Goal: Information Seeking & Learning: Learn about a topic

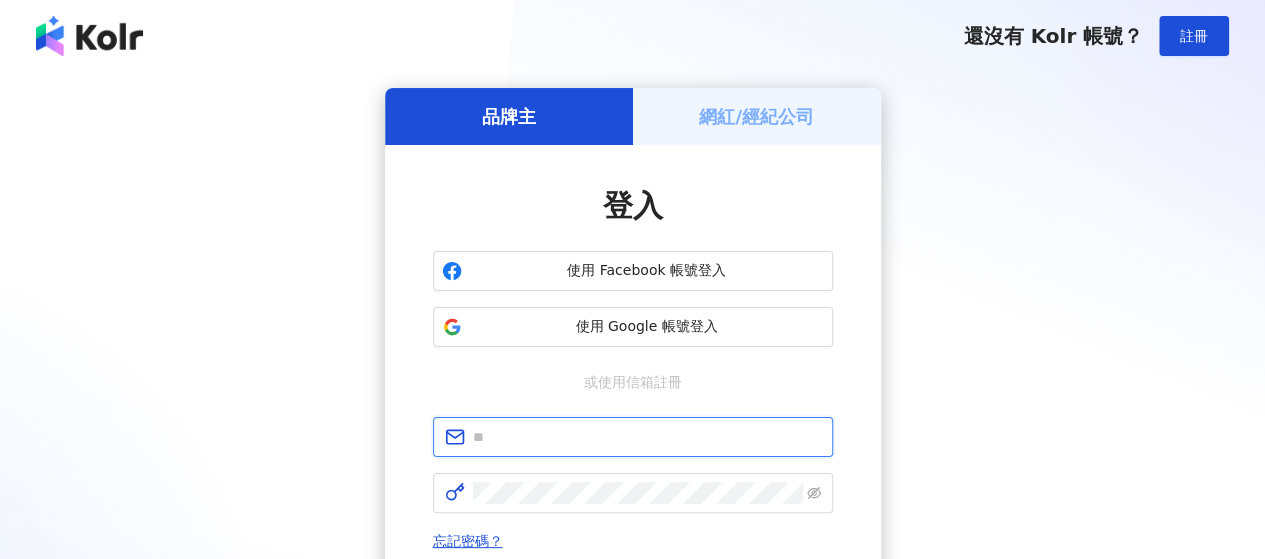
click at [594, 426] on input "text" at bounding box center [647, 437] width 348 height 22
paste input "**********"
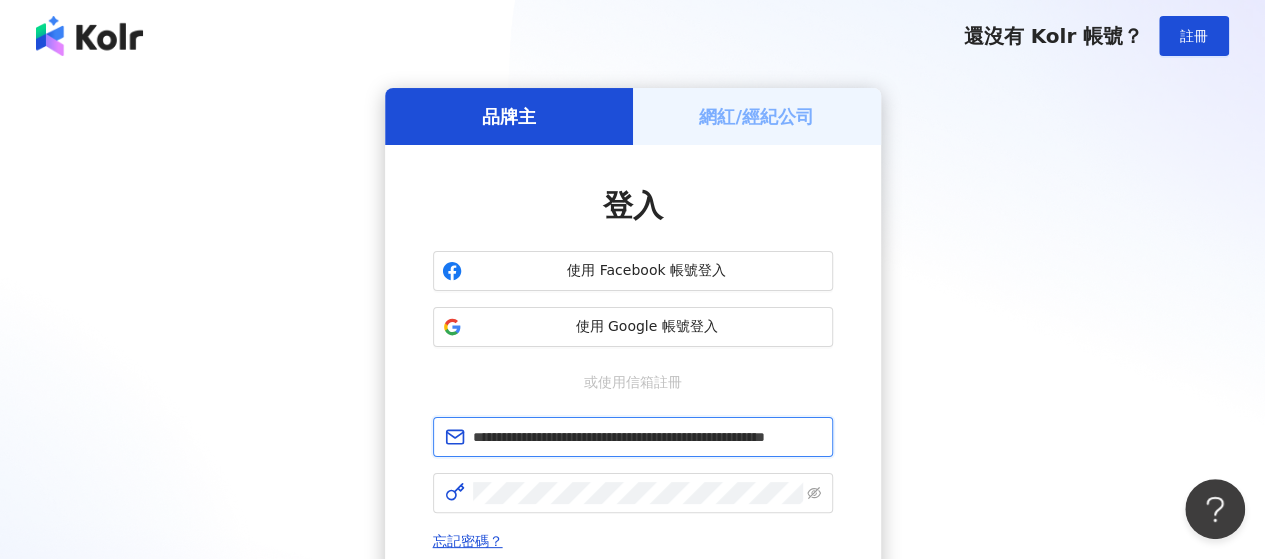
drag, startPoint x: 661, startPoint y: 438, endPoint x: 894, endPoint y: 451, distance: 233.3
click at [894, 451] on div "**********" at bounding box center [632, 396] width 1217 height 617
drag, startPoint x: 616, startPoint y: 437, endPoint x: 440, endPoint y: 412, distance: 177.7
click at [440, 412] on div "**********" at bounding box center [633, 425] width 400 height 480
type input "**********"
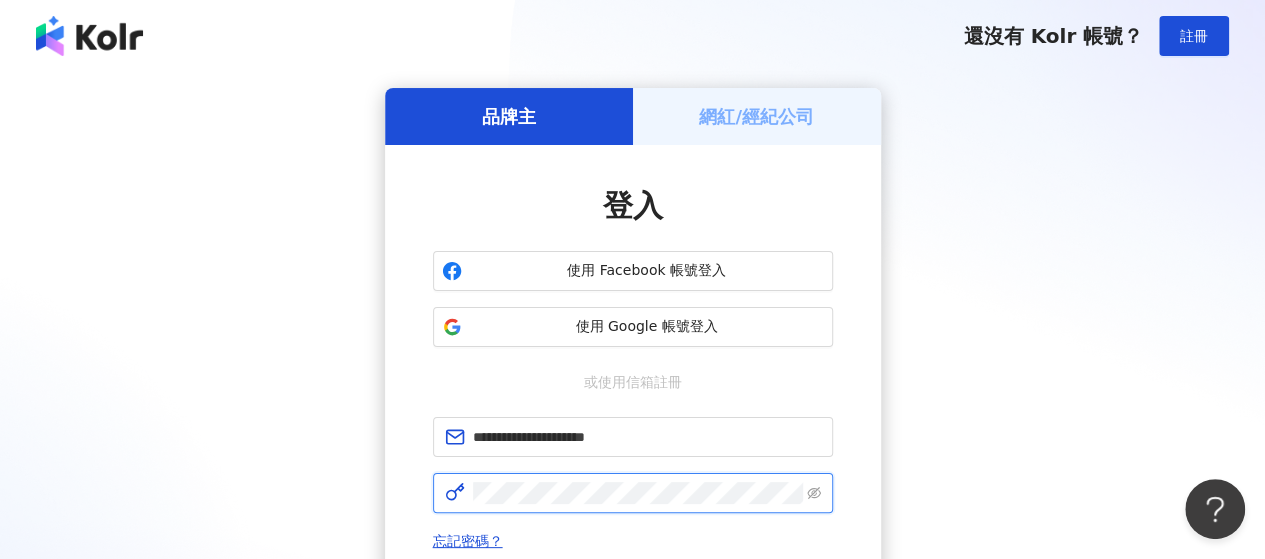
scroll to position [0, 26]
click at [816, 494] on icon "eye-invisible" at bounding box center [814, 493] width 14 height 14
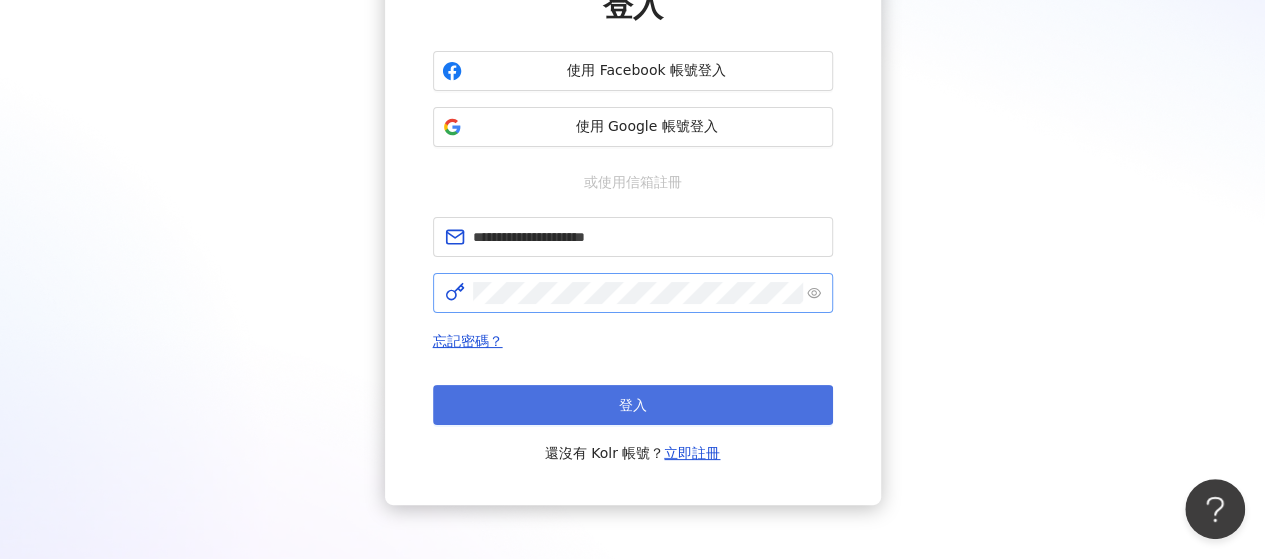
click at [641, 409] on span "登入" at bounding box center [633, 405] width 28 height 16
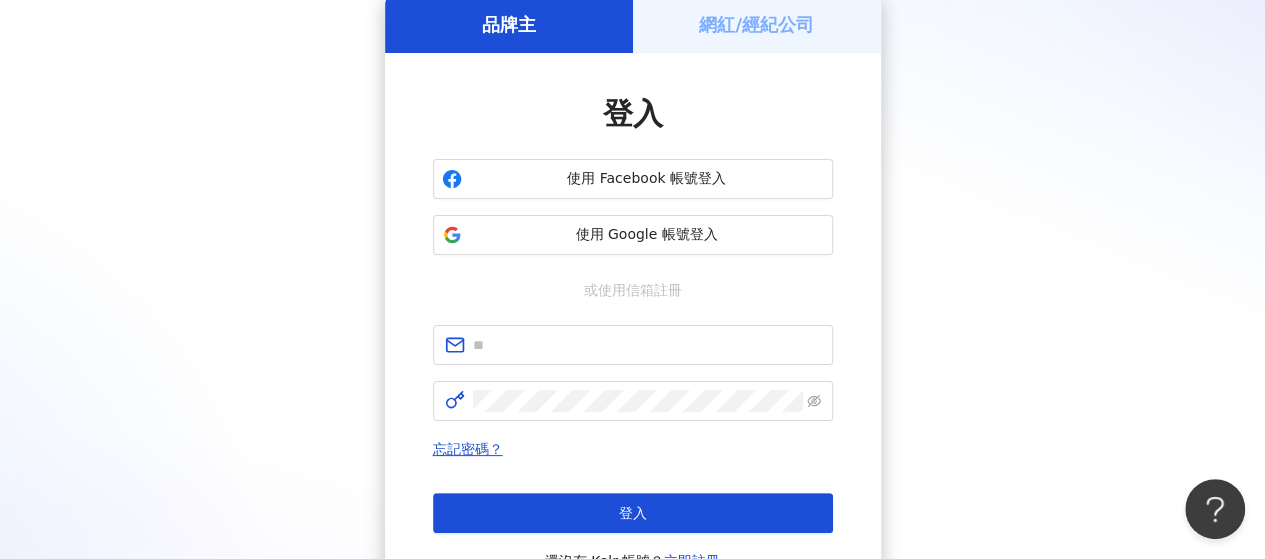
scroll to position [200, 0]
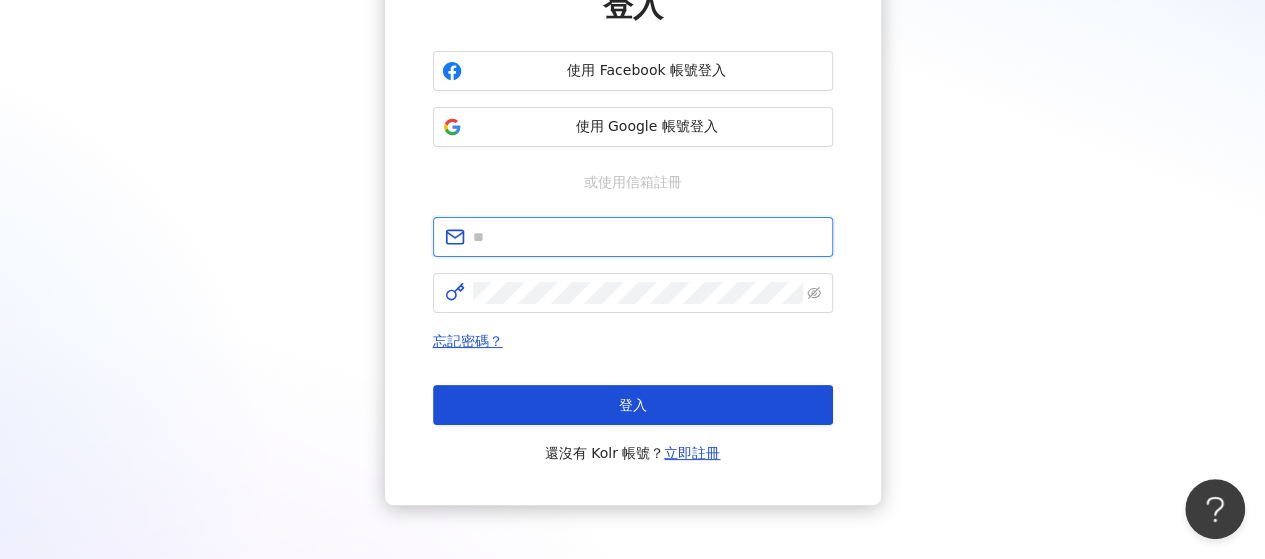
type input "**********"
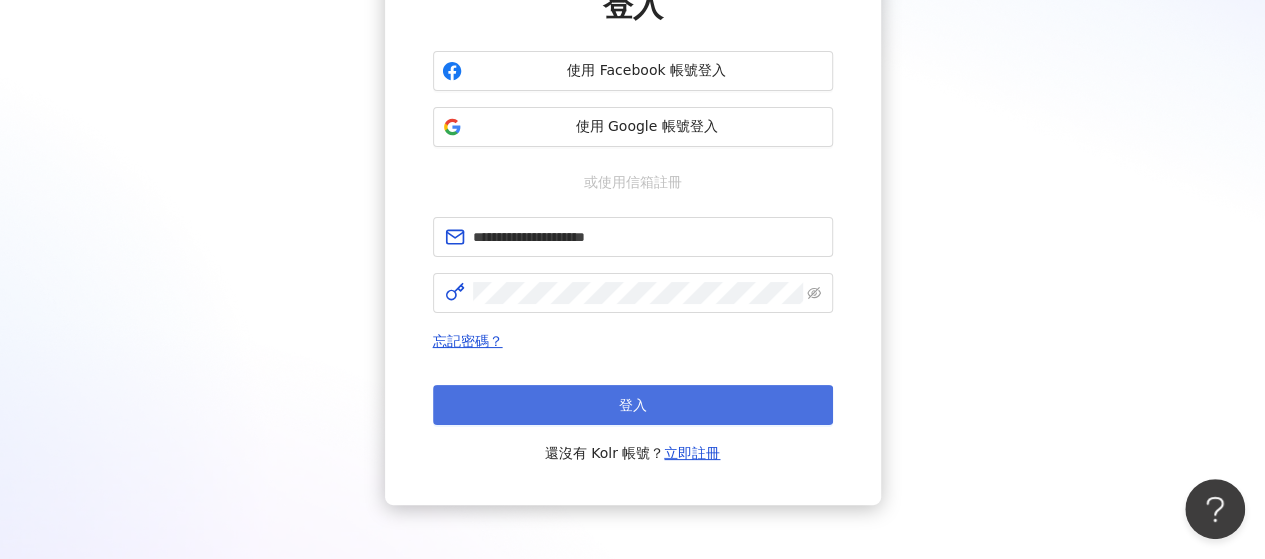
click at [621, 407] on span "登入" at bounding box center [633, 405] width 28 height 16
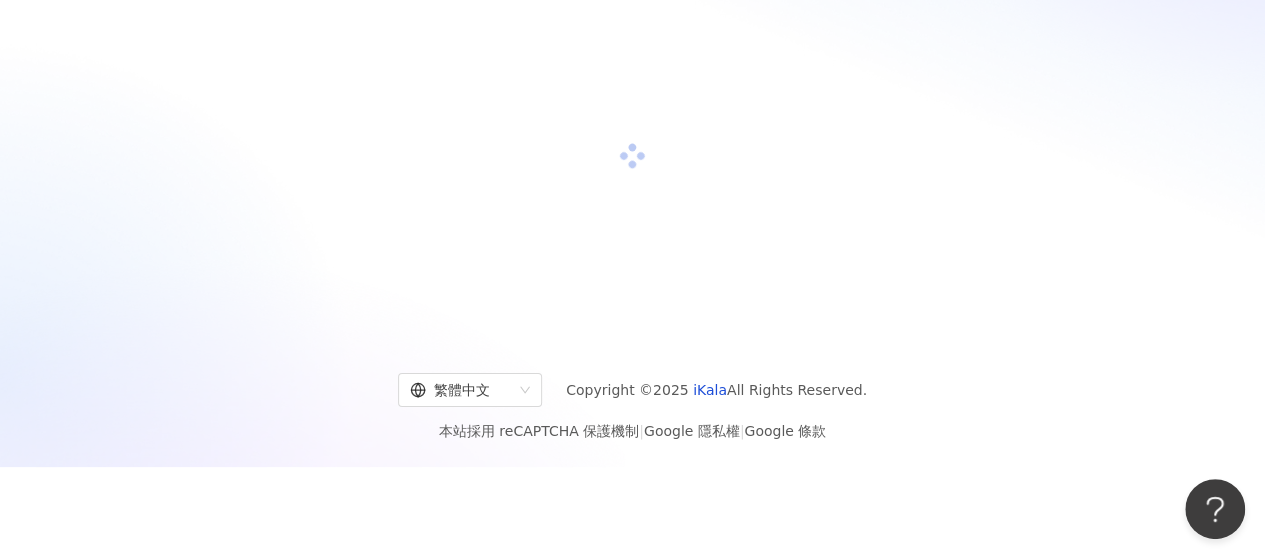
scroll to position [92, 0]
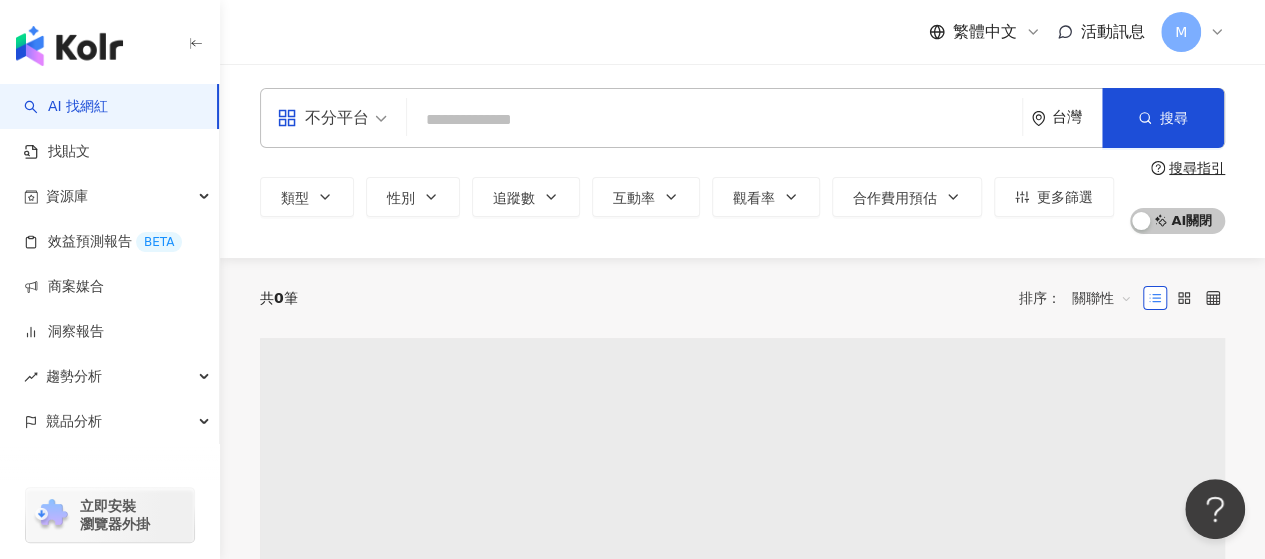
click at [504, 119] on input "search" at bounding box center [714, 120] width 599 height 38
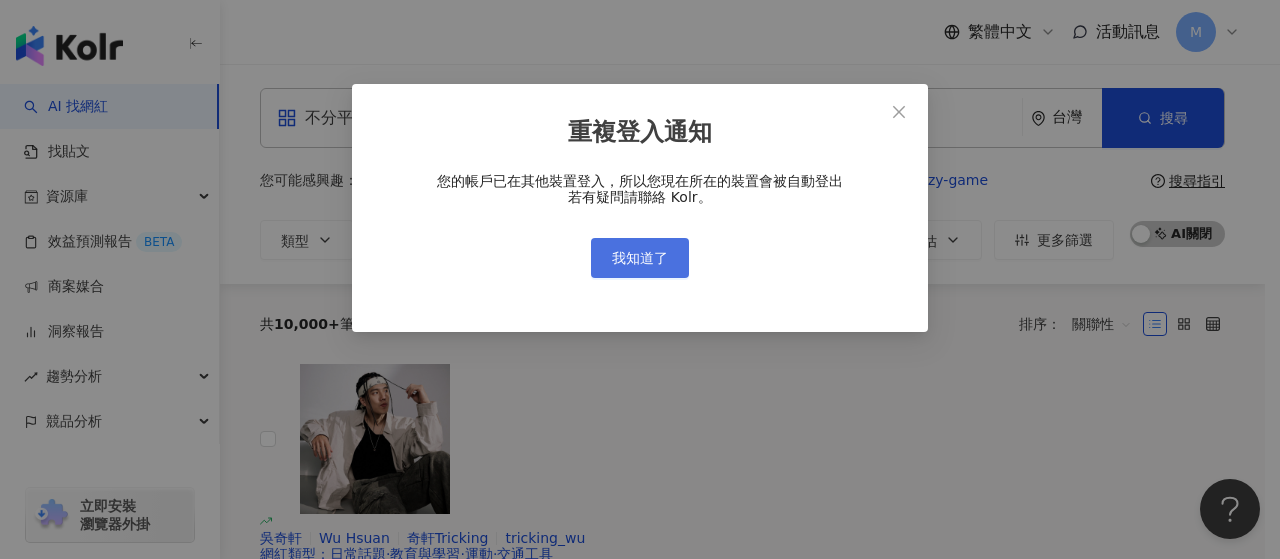
click at [646, 257] on span "我知道了" at bounding box center [640, 258] width 56 height 16
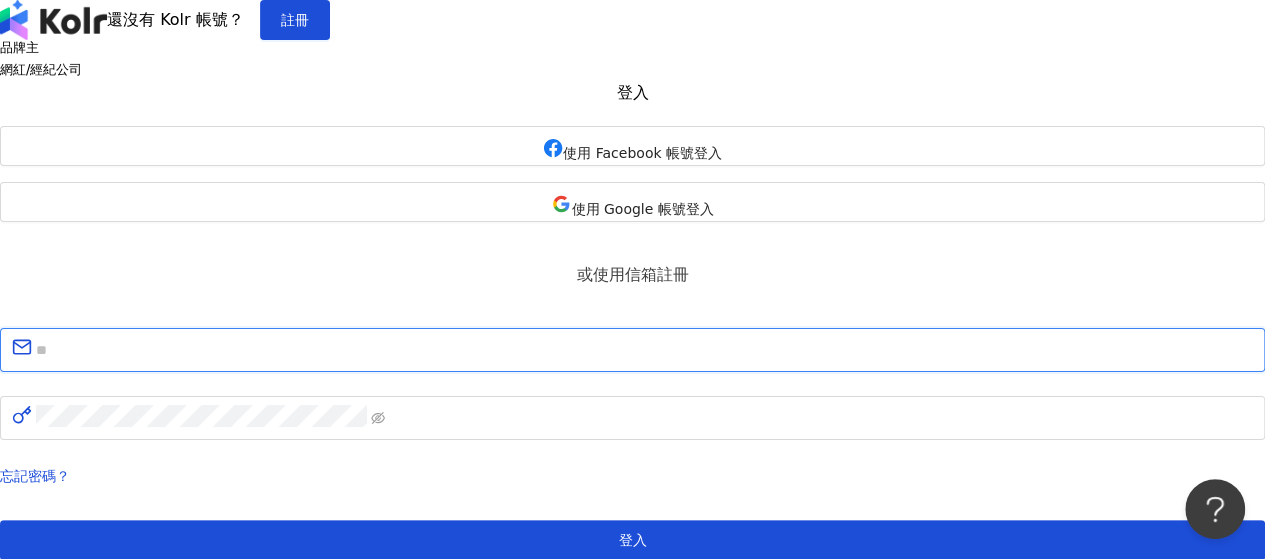
type input "**********"
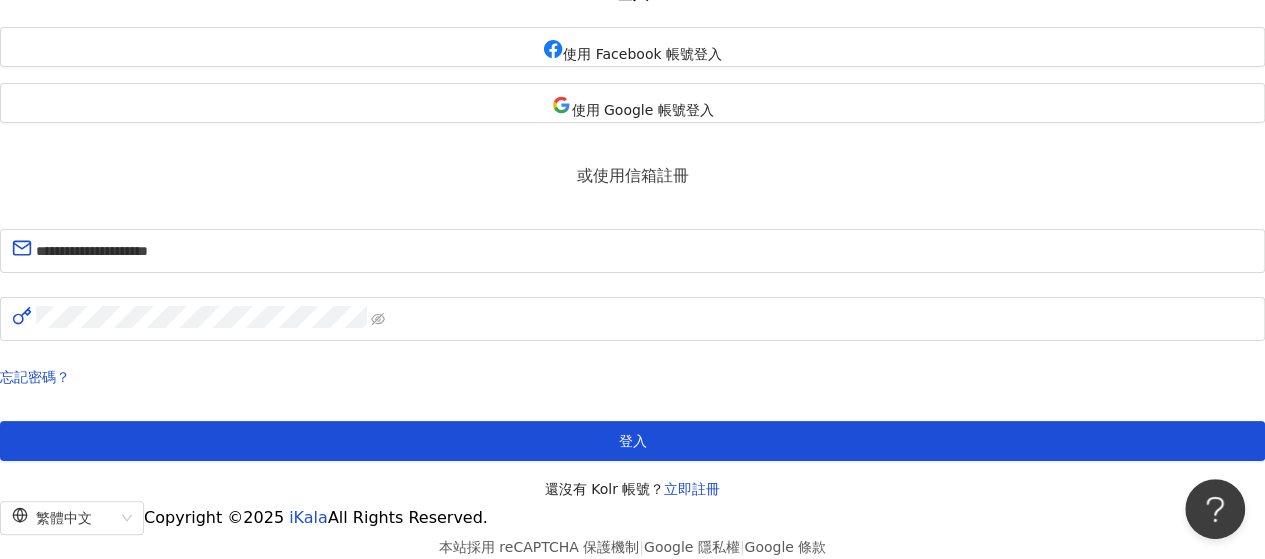
scroll to position [200, 0]
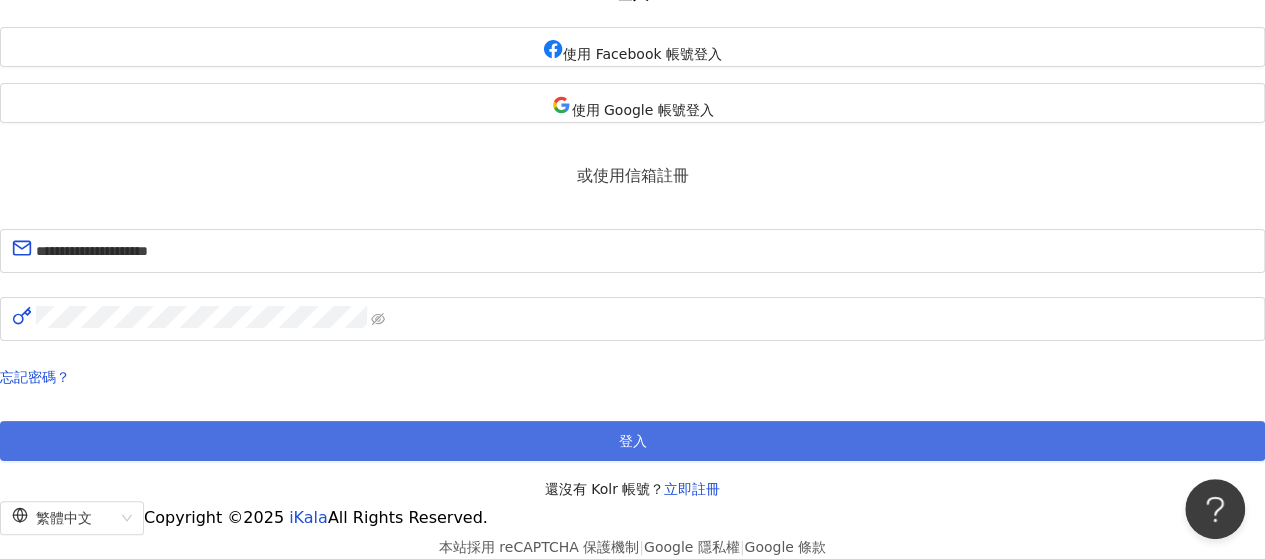
click at [642, 433] on span "登入" at bounding box center [633, 441] width 28 height 16
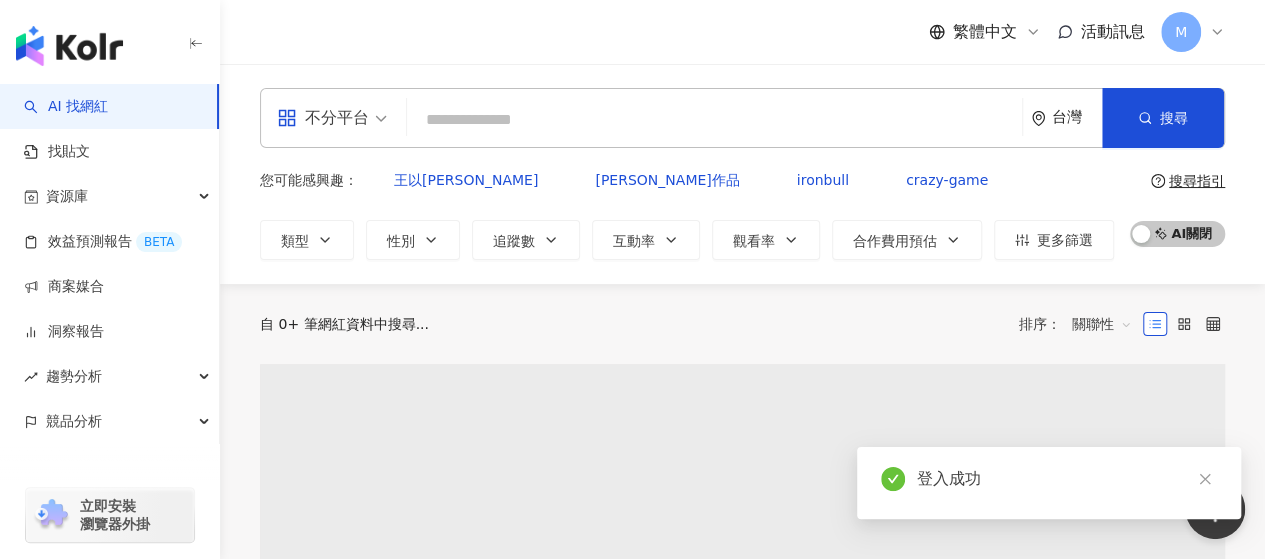
click at [506, 125] on input "search" at bounding box center [714, 120] width 599 height 38
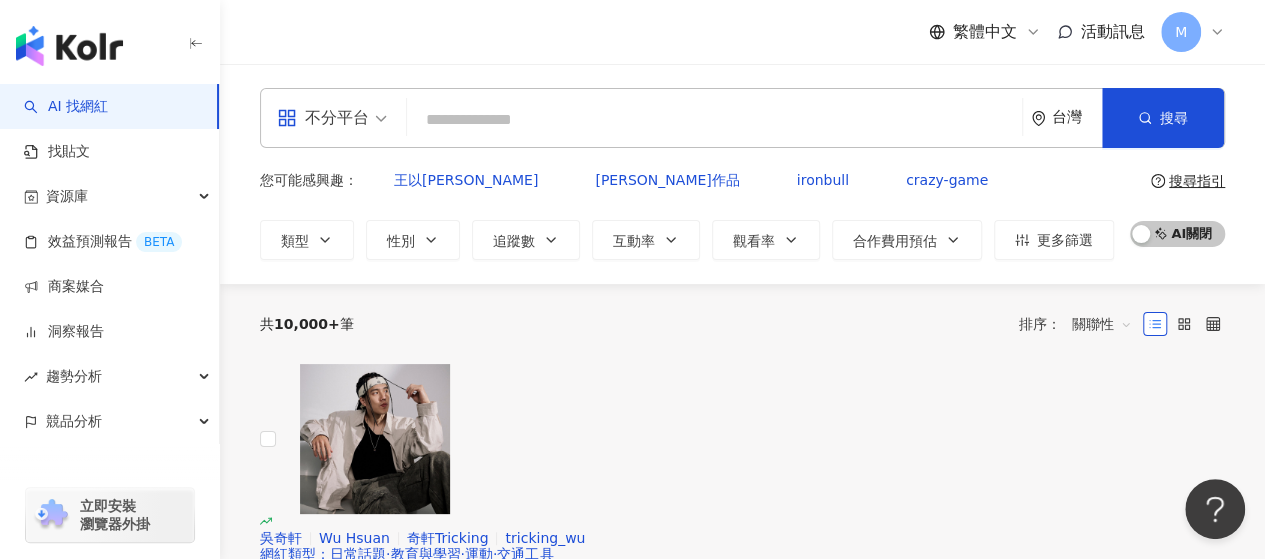
click at [591, 118] on input "search" at bounding box center [714, 120] width 599 height 38
paste input "**********"
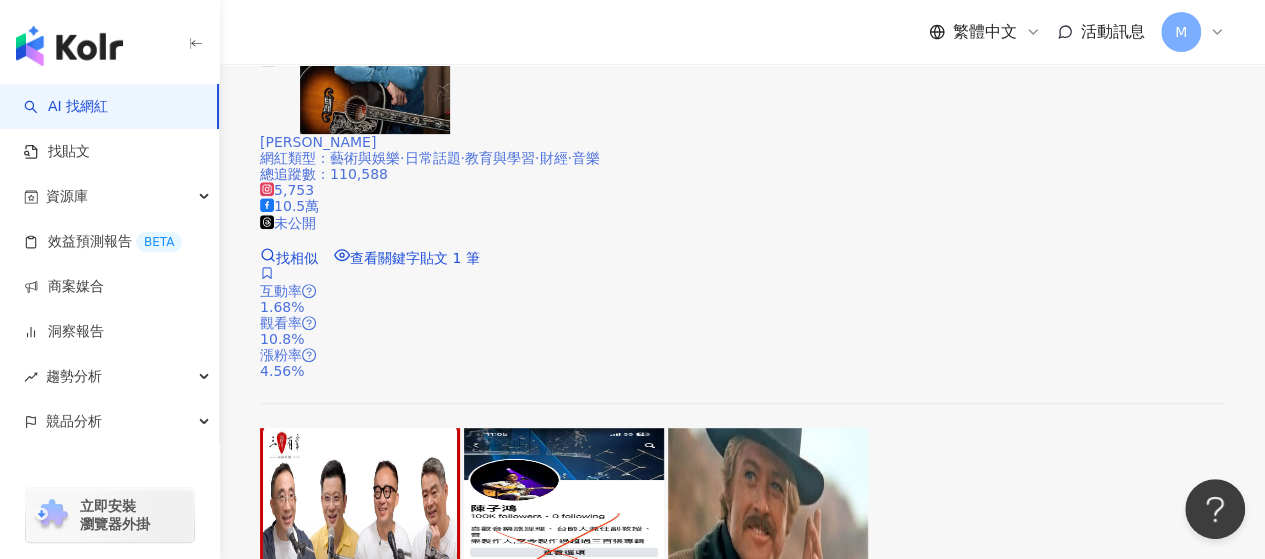
scroll to position [200, 0]
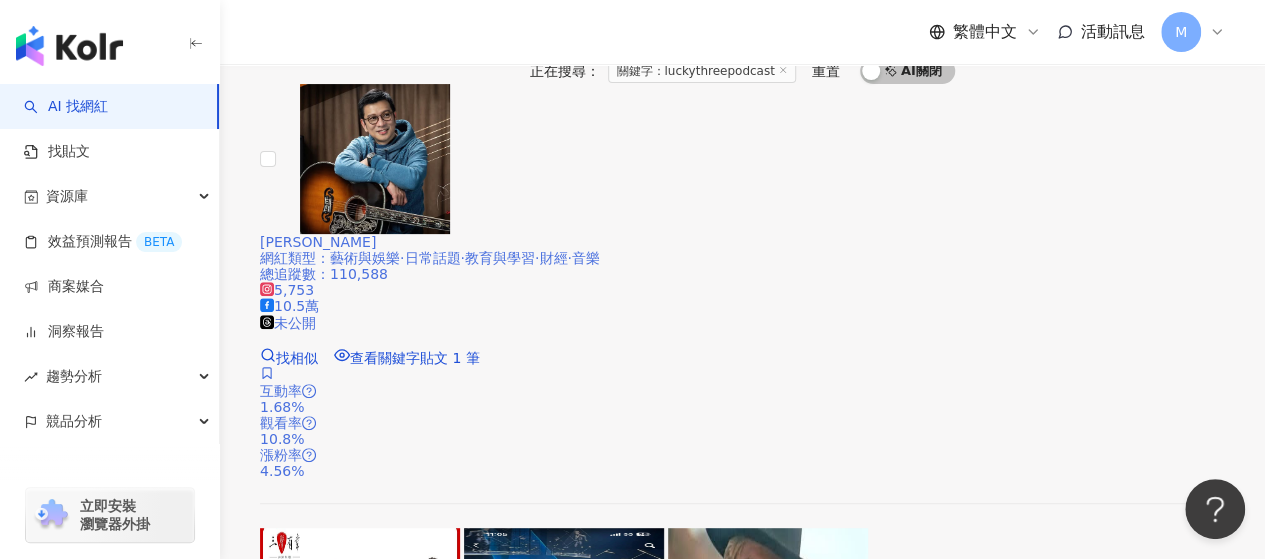
click at [376, 234] on span "[PERSON_NAME]" at bounding box center [318, 242] width 116 height 16
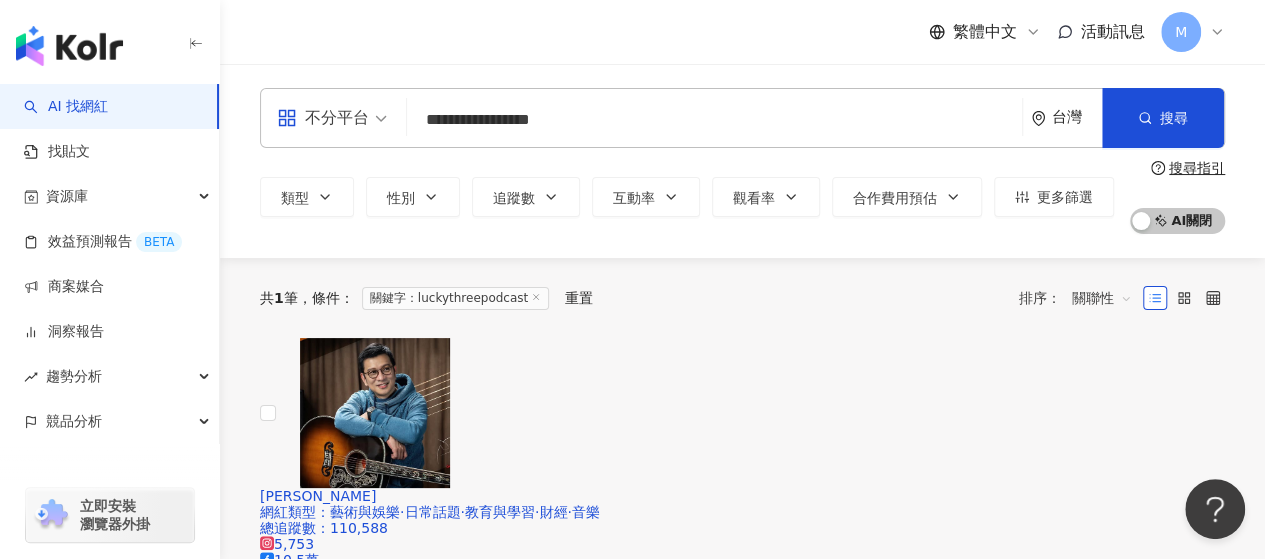
click at [624, 127] on input "**********" at bounding box center [714, 120] width 599 height 38
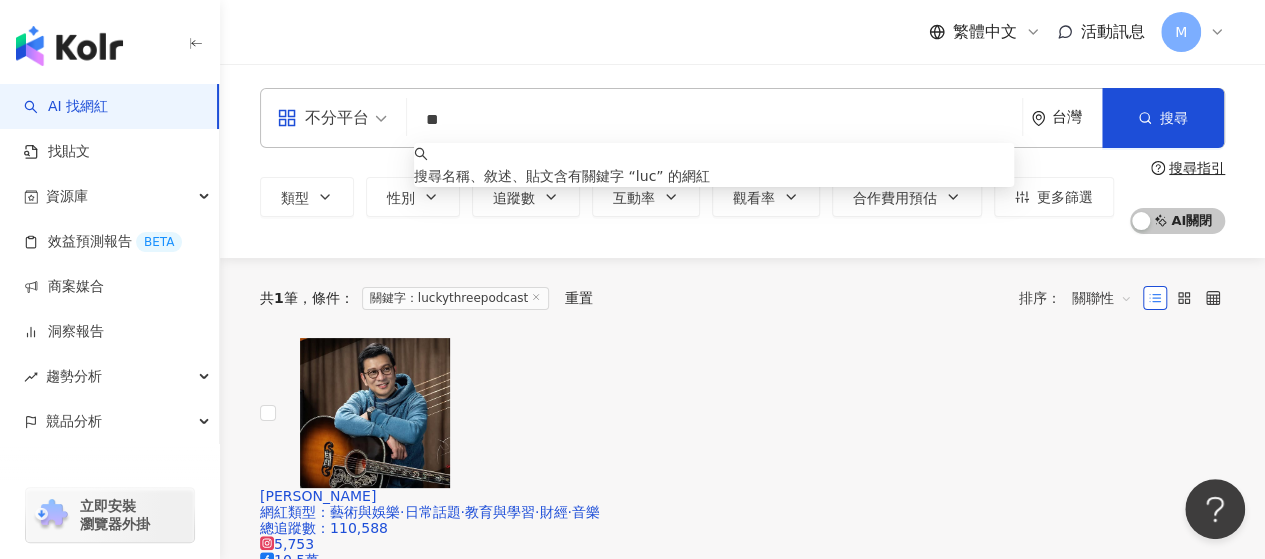
type input "*"
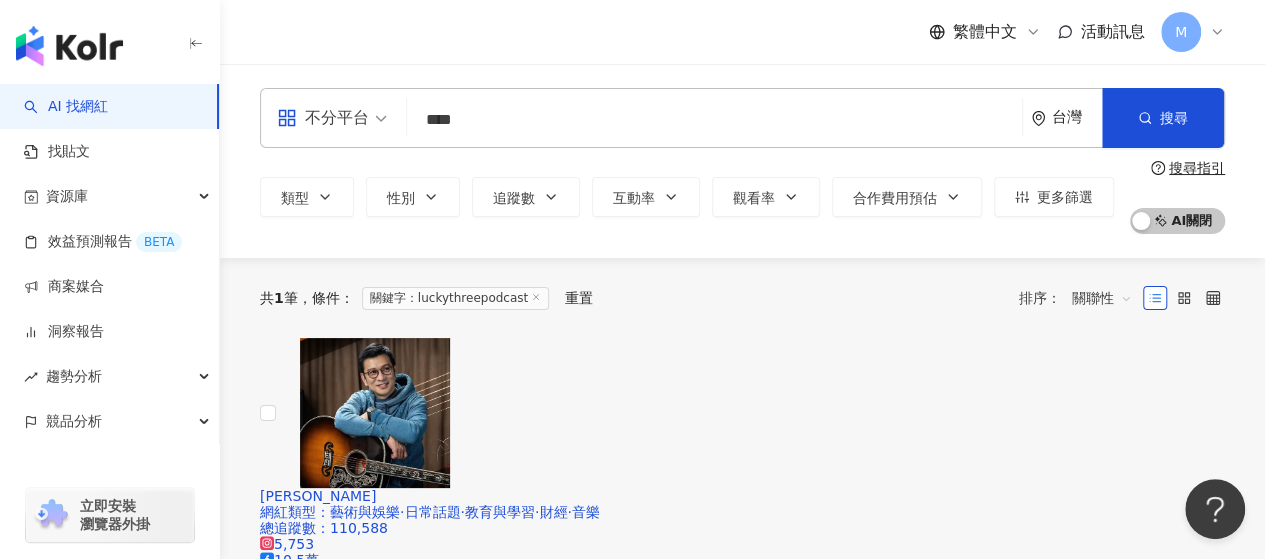
type input "***"
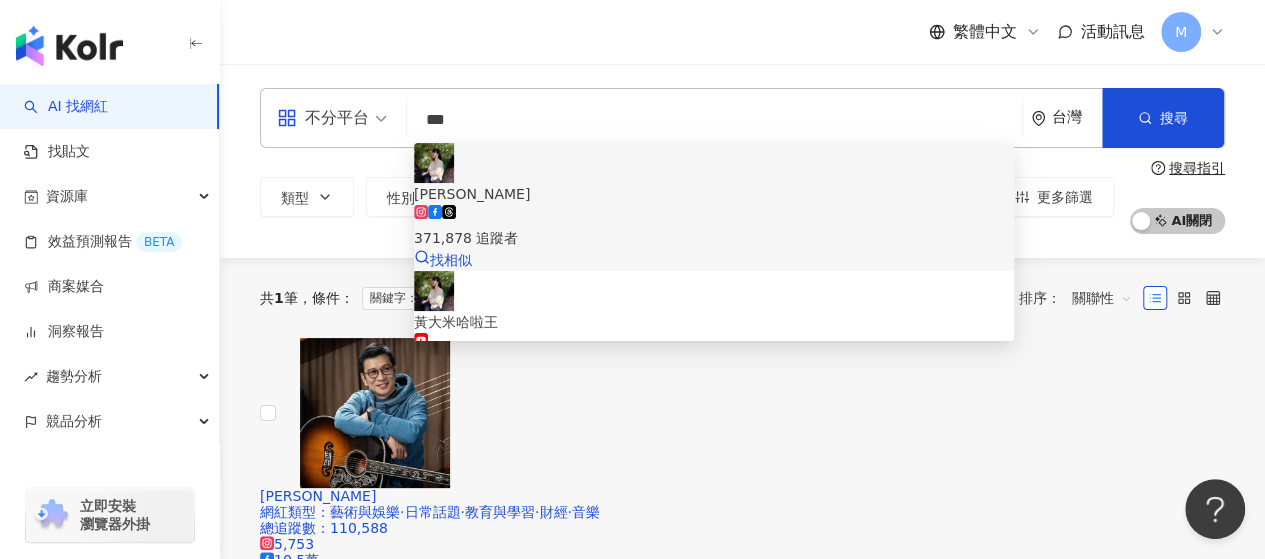
click at [627, 183] on span "黃大米" at bounding box center [714, 194] width 600 height 22
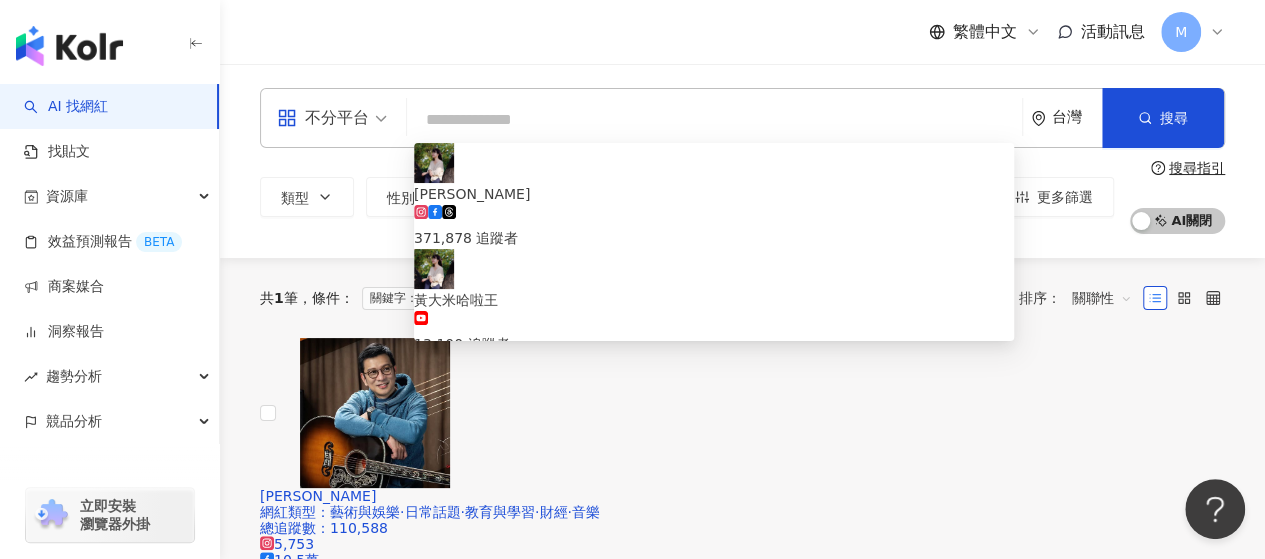
click at [465, 110] on input "search" at bounding box center [714, 120] width 599 height 38
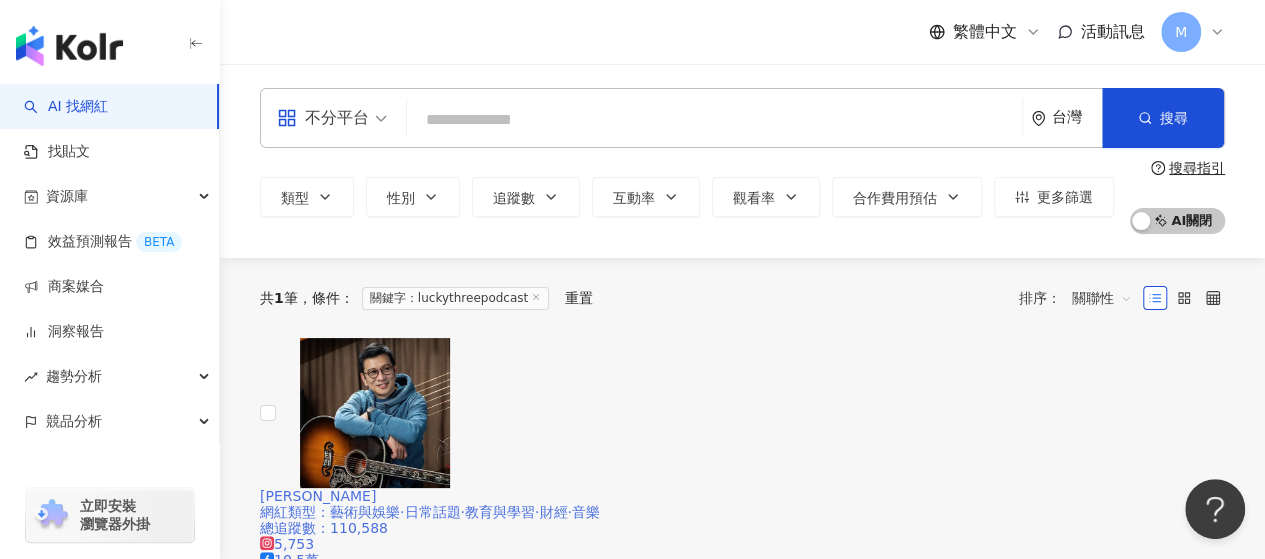
click at [376, 488] on span "[PERSON_NAME]" at bounding box center [318, 496] width 116 height 16
click at [515, 117] on input "search" at bounding box center [714, 120] width 599 height 38
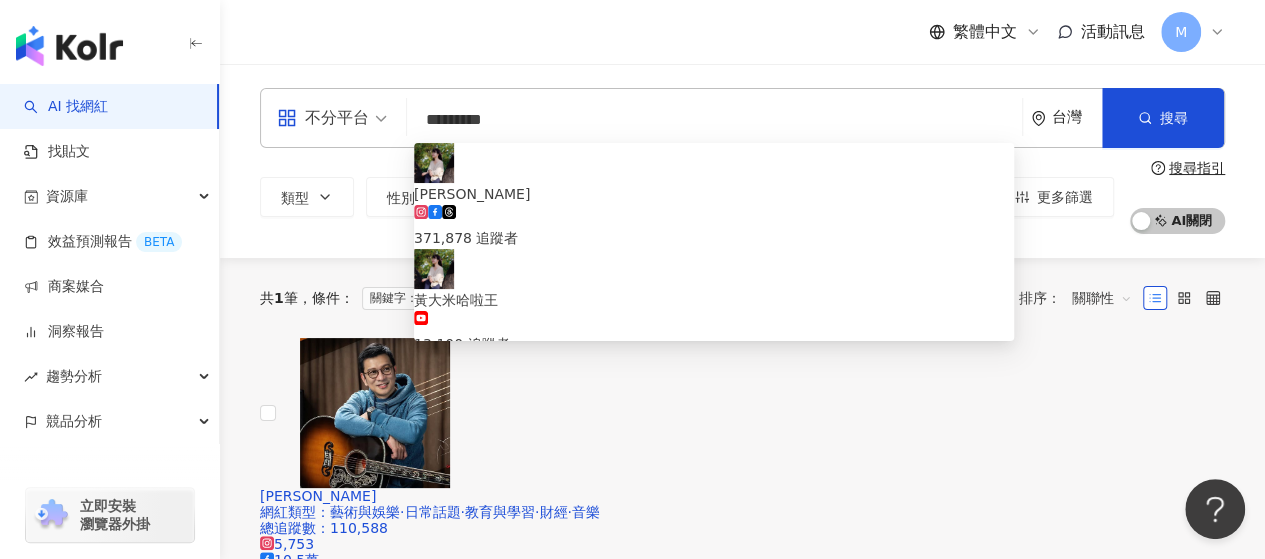
type input "********"
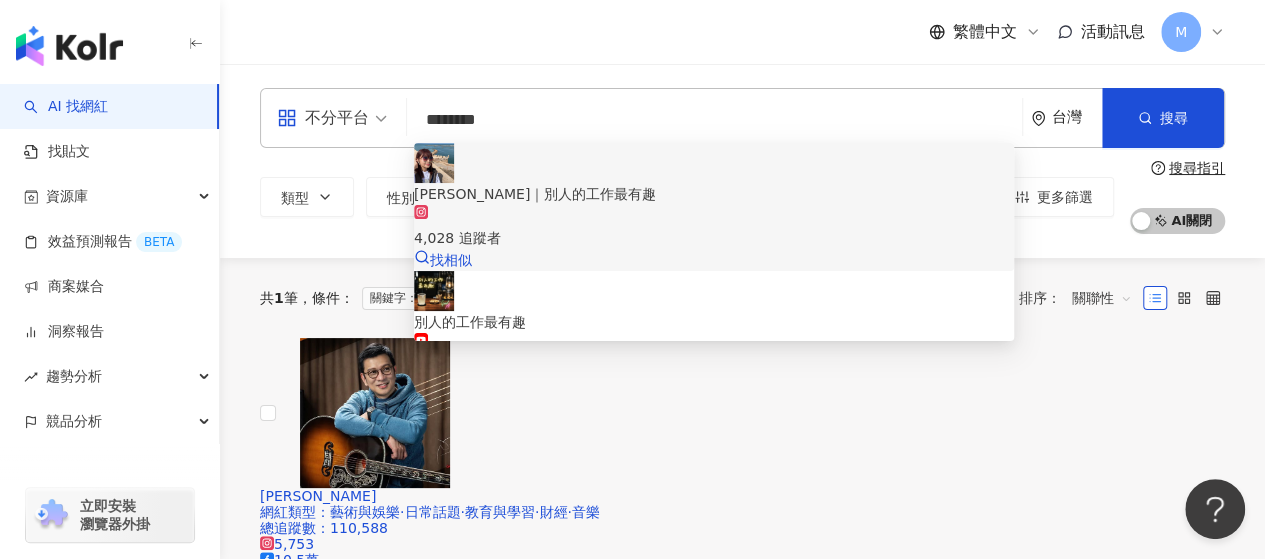
click at [589, 183] on div "Fiona｜別人的工作最有趣" at bounding box center [714, 194] width 600 height 22
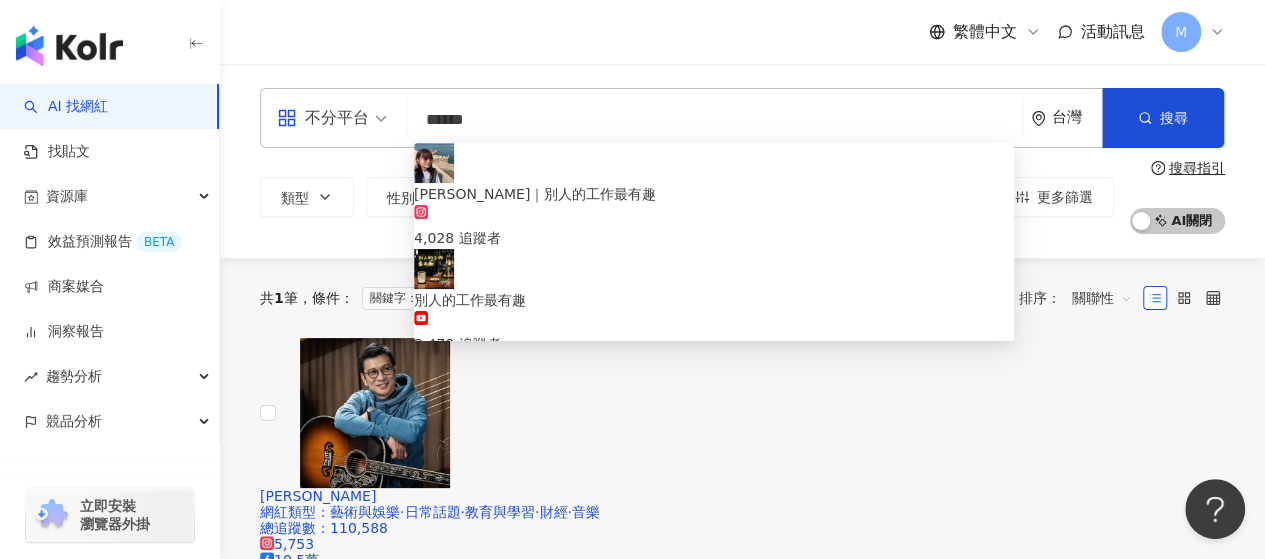
type input "*****"
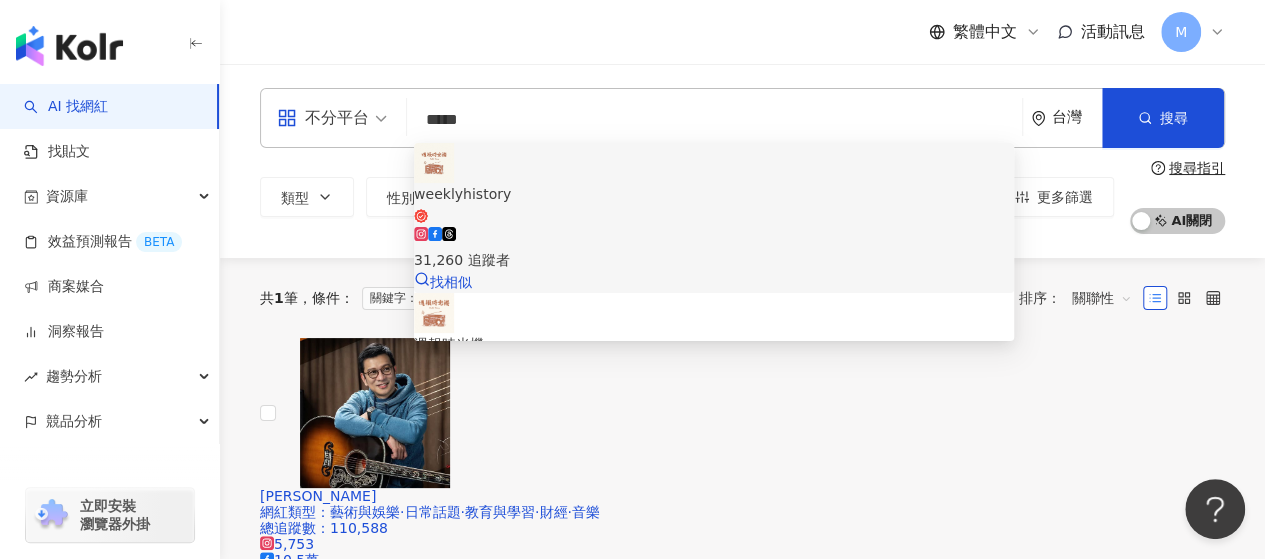
click at [584, 183] on span "weeklyhistory" at bounding box center [714, 203] width 600 height 41
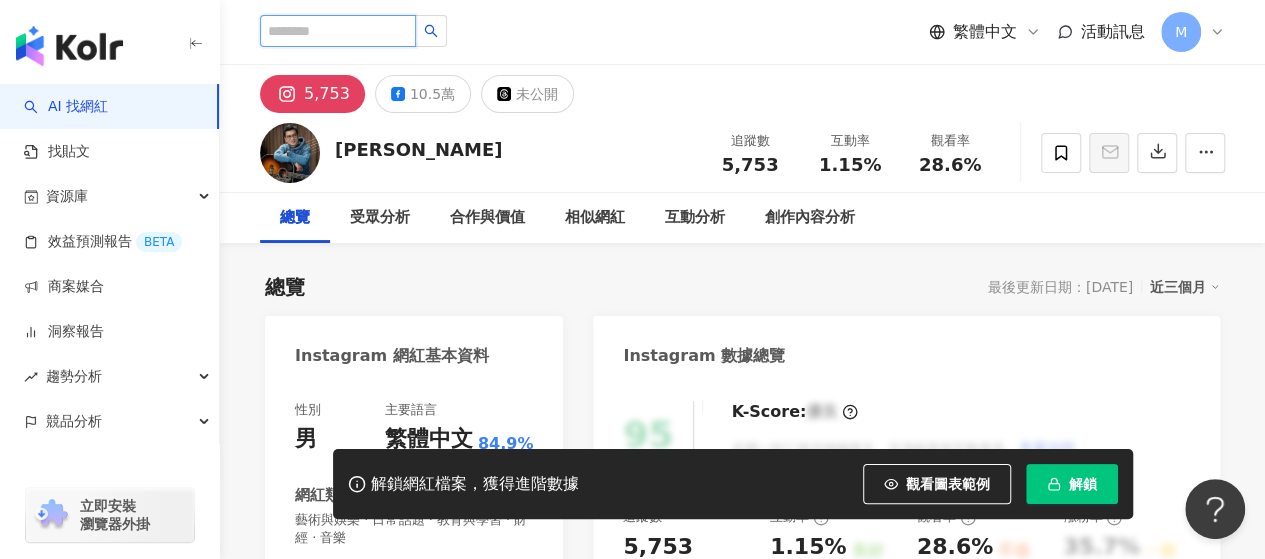
click at [376, 36] on input "search" at bounding box center [338, 31] width 156 height 32
paste input "**********"
type input "**********"
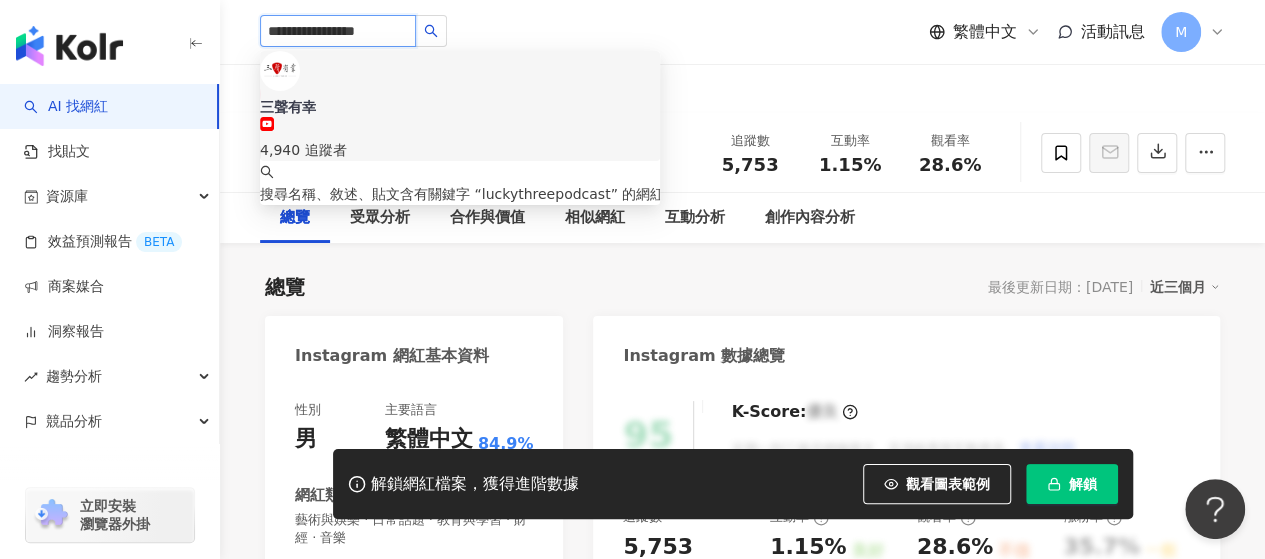
click at [396, 97] on span "三聲有幸" at bounding box center [460, 107] width 400 height 20
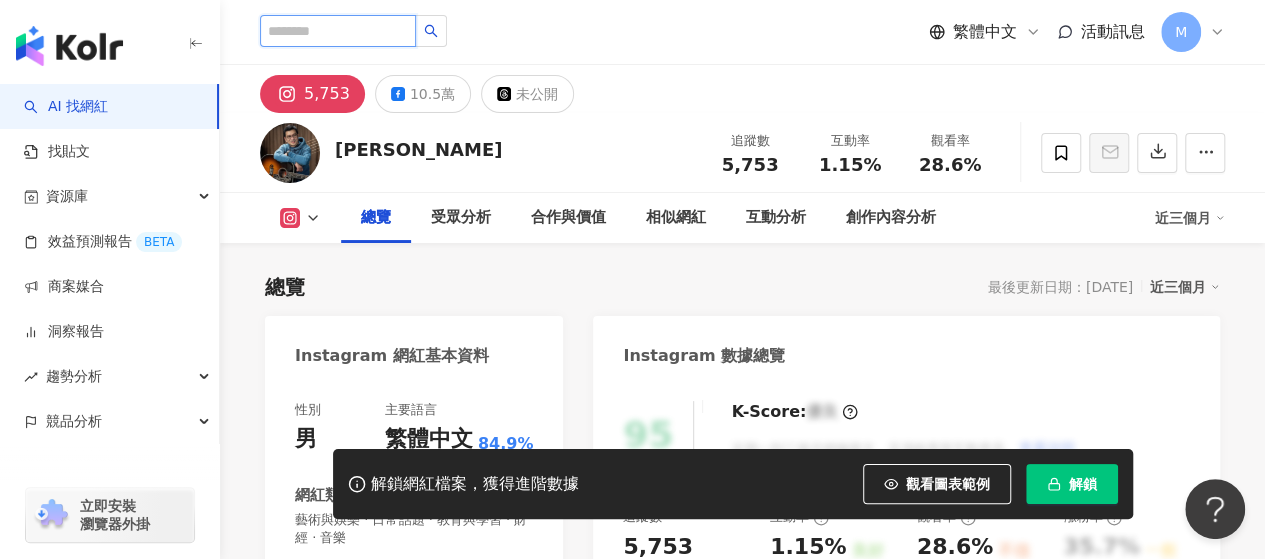
scroll to position [100, 0]
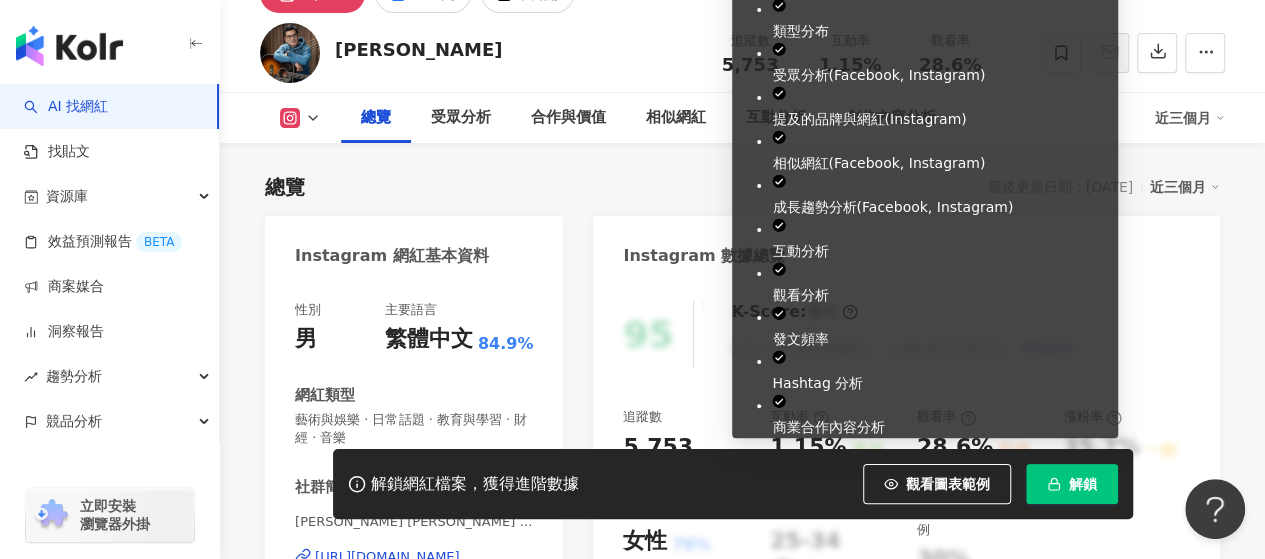
click at [1076, 484] on span "解鎖" at bounding box center [1083, 484] width 28 height 16
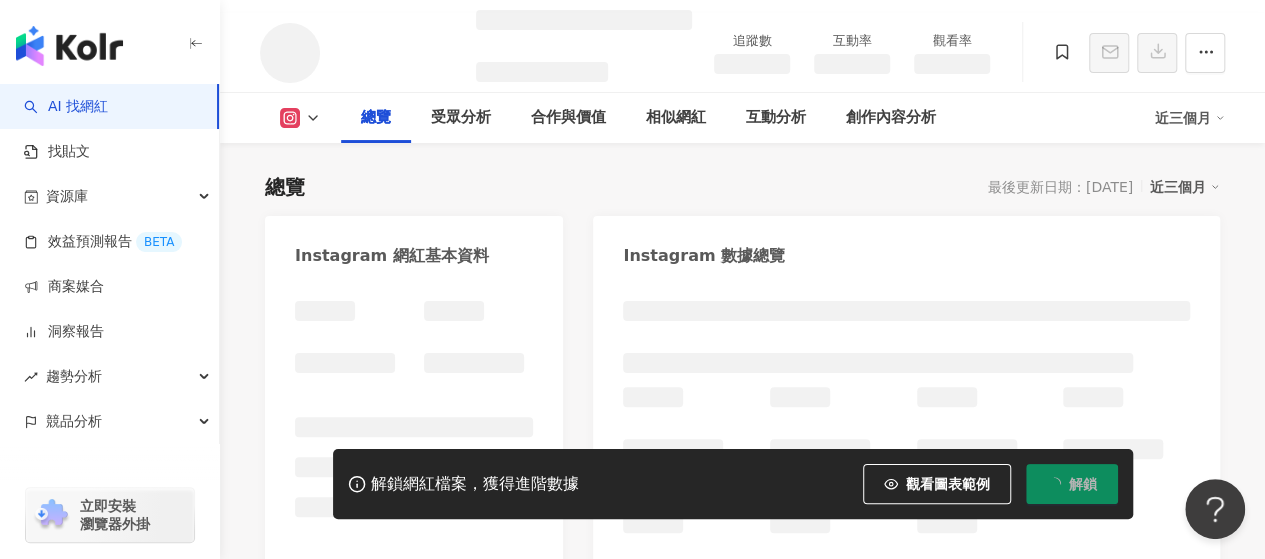
scroll to position [121, 0]
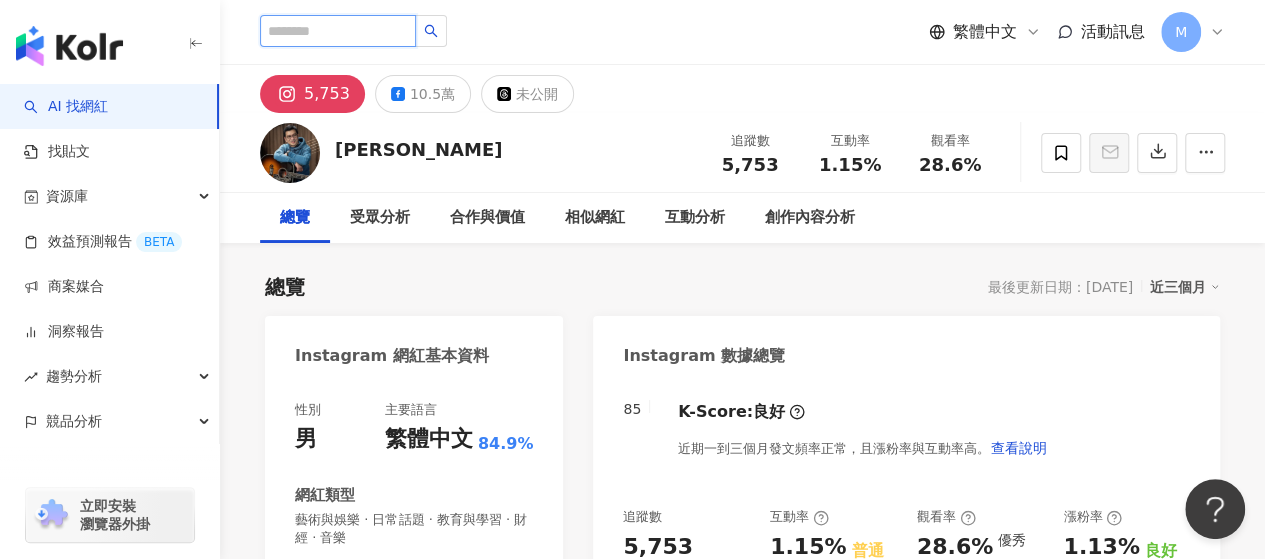
click at [362, 39] on input "search" at bounding box center [338, 31] width 156 height 32
type input "**"
click at [432, 40] on button "button" at bounding box center [431, 31] width 32 height 32
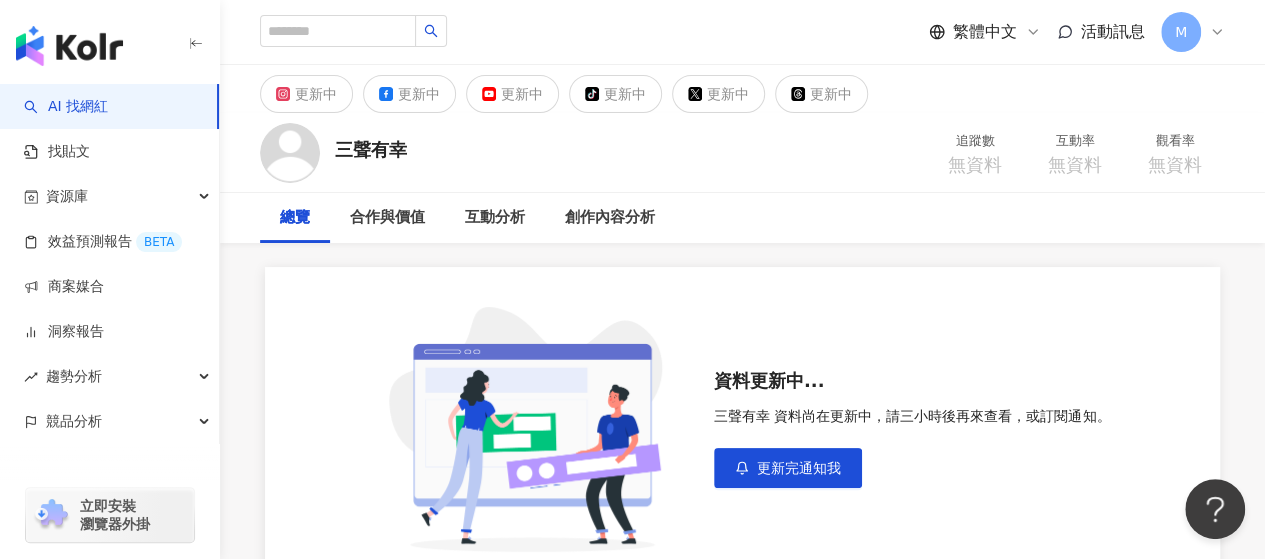
click at [370, 148] on div "三聲有幸" at bounding box center [371, 149] width 72 height 25
click at [465, 159] on div "三聲有幸 追蹤數 無資料 互動率 無資料 觀看率 無資料" at bounding box center [742, 152] width 1045 height 79
click at [293, 93] on button "更新中" at bounding box center [306, 94] width 93 height 38
click at [439, 101] on button "更新中" at bounding box center [409, 94] width 93 height 38
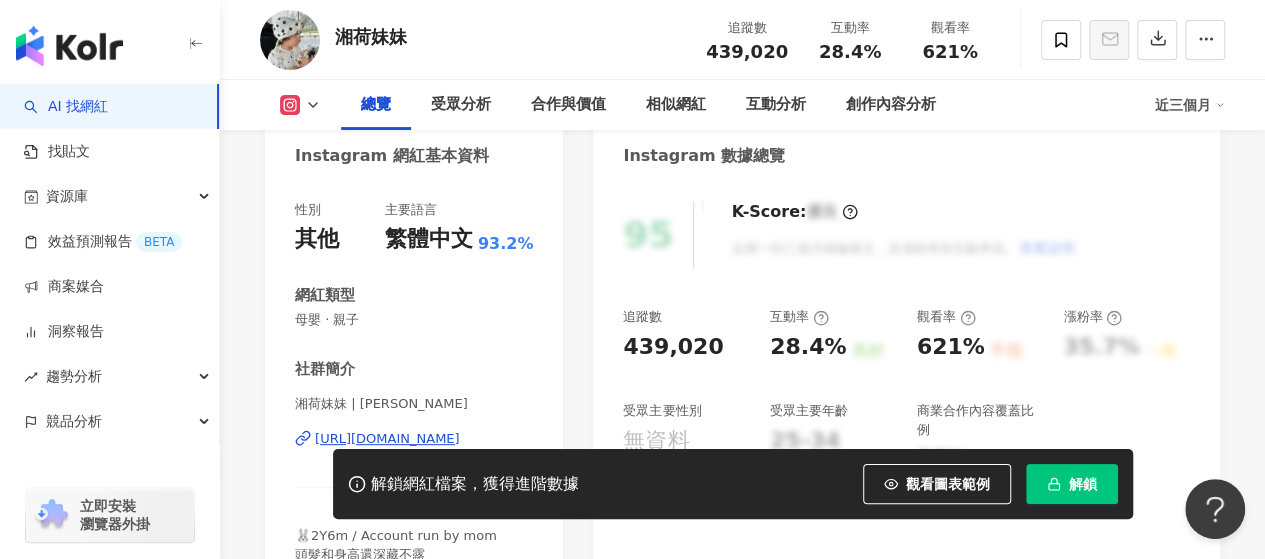
click at [1082, 483] on span "解鎖" at bounding box center [1083, 484] width 28 height 16
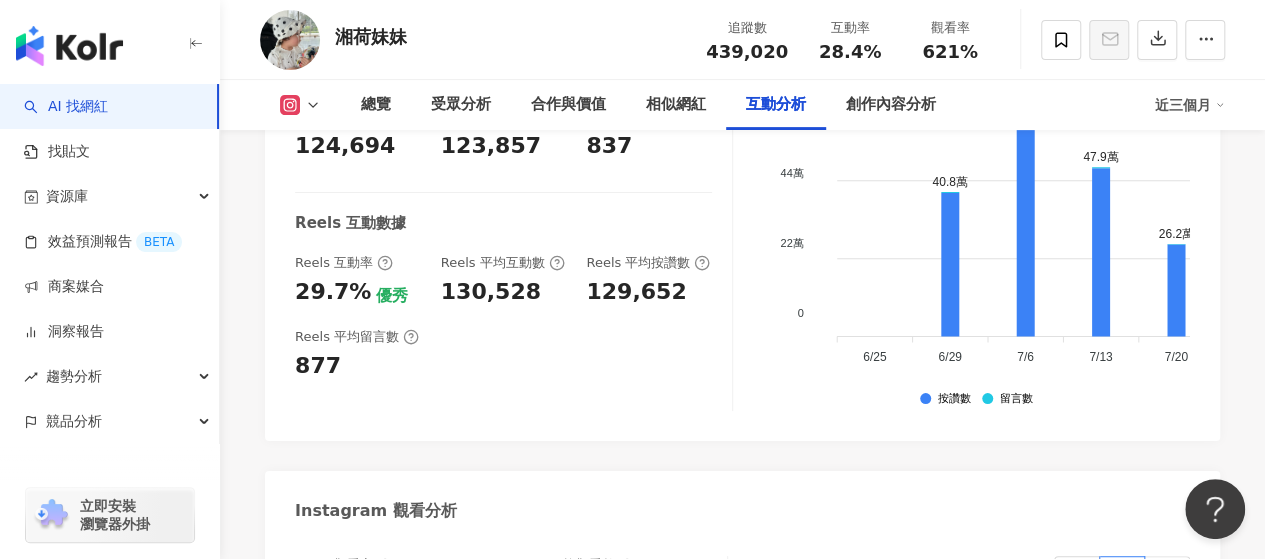
scroll to position [4199, 0]
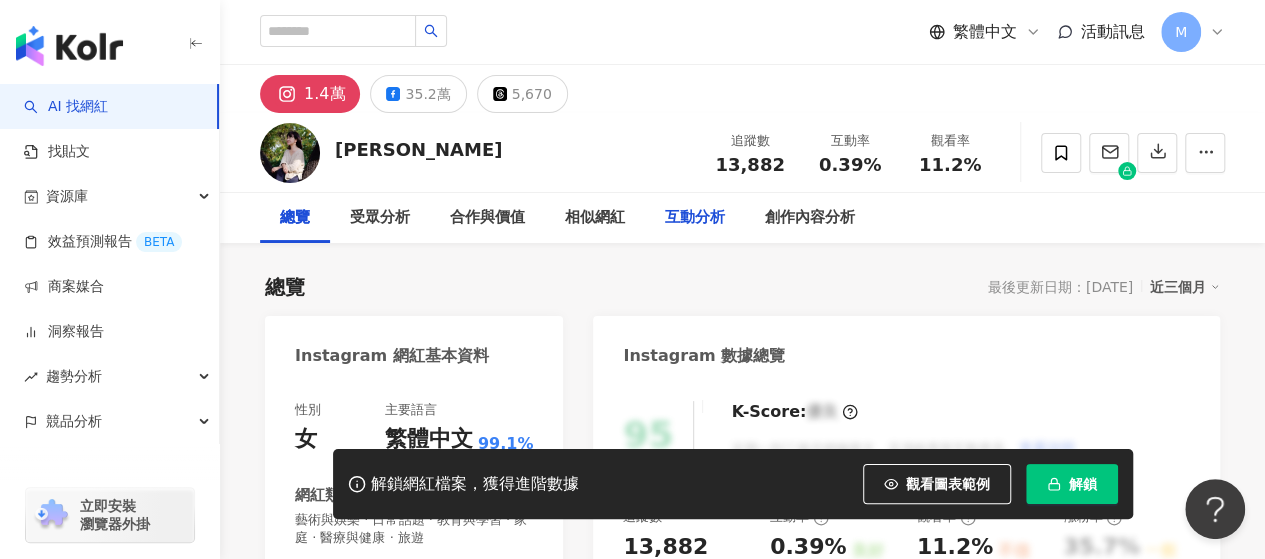
scroll to position [100, 0]
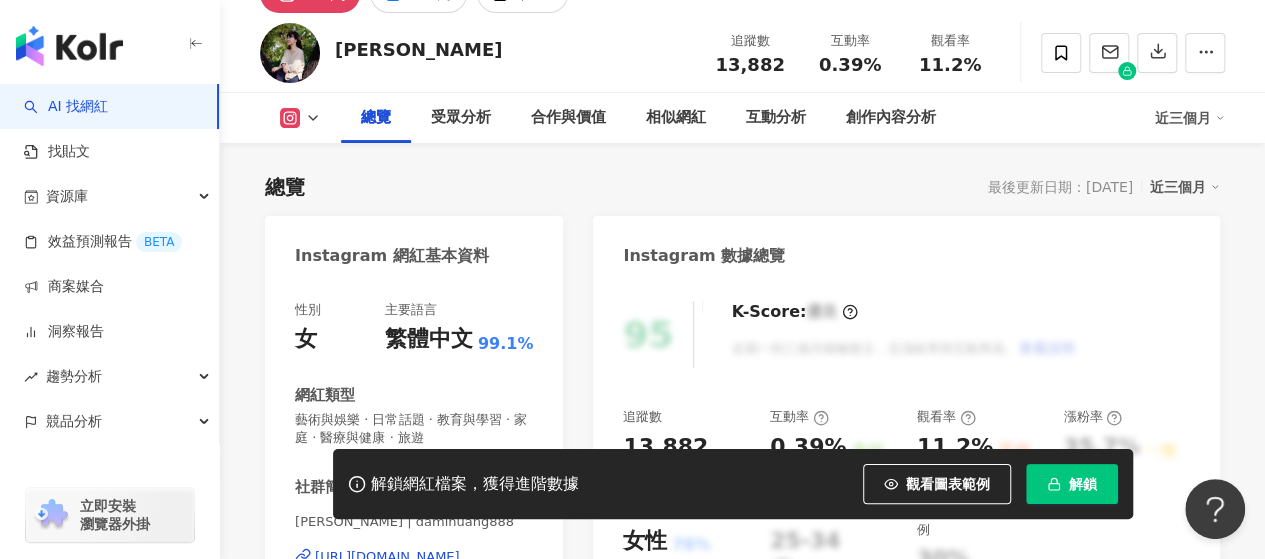
click at [1062, 488] on button "解鎖" at bounding box center [1072, 484] width 92 height 40
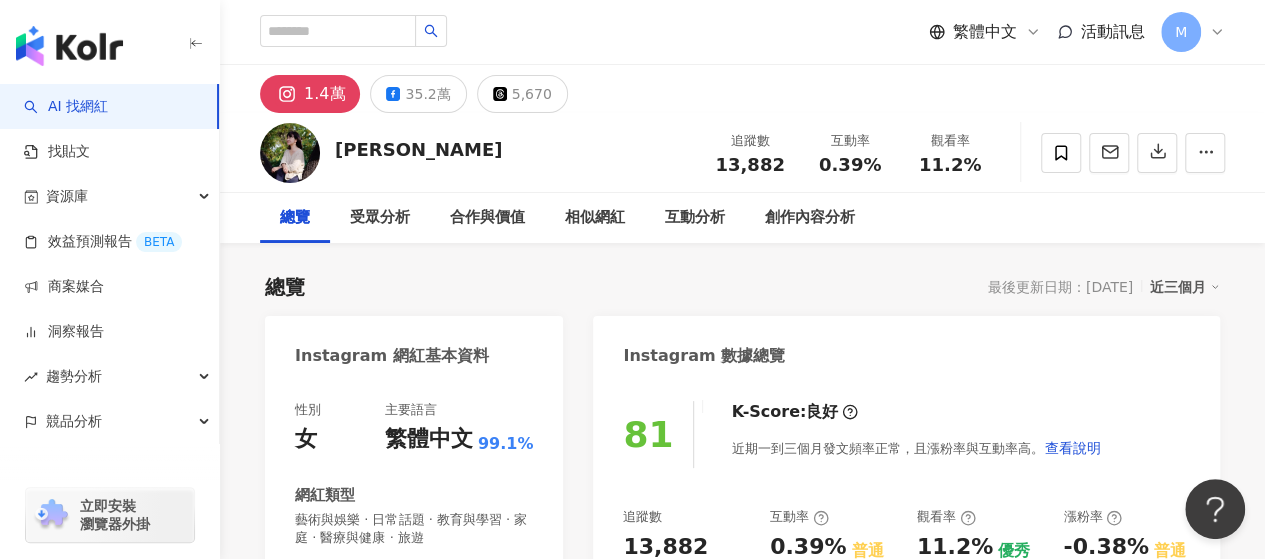
click at [293, 91] on icon at bounding box center [287, 94] width 13 height 13
click at [434, 101] on div "35.2萬" at bounding box center [427, 94] width 45 height 28
click at [413, 91] on div "35.2萬" at bounding box center [427, 94] width 45 height 28
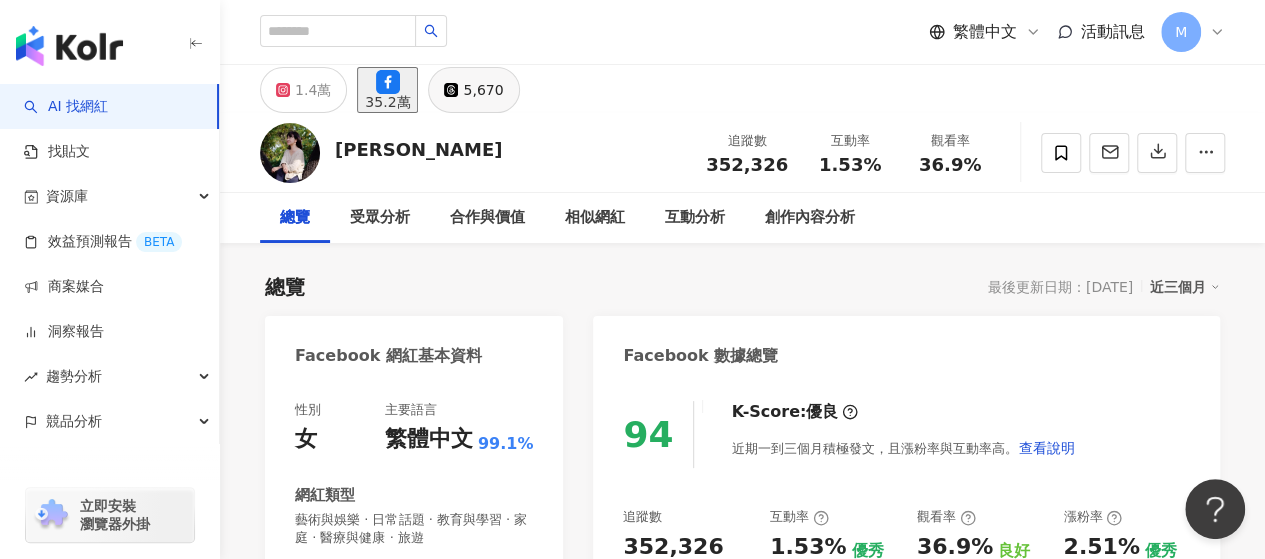
click at [480, 89] on button "5,670" at bounding box center [473, 90] width 91 height 46
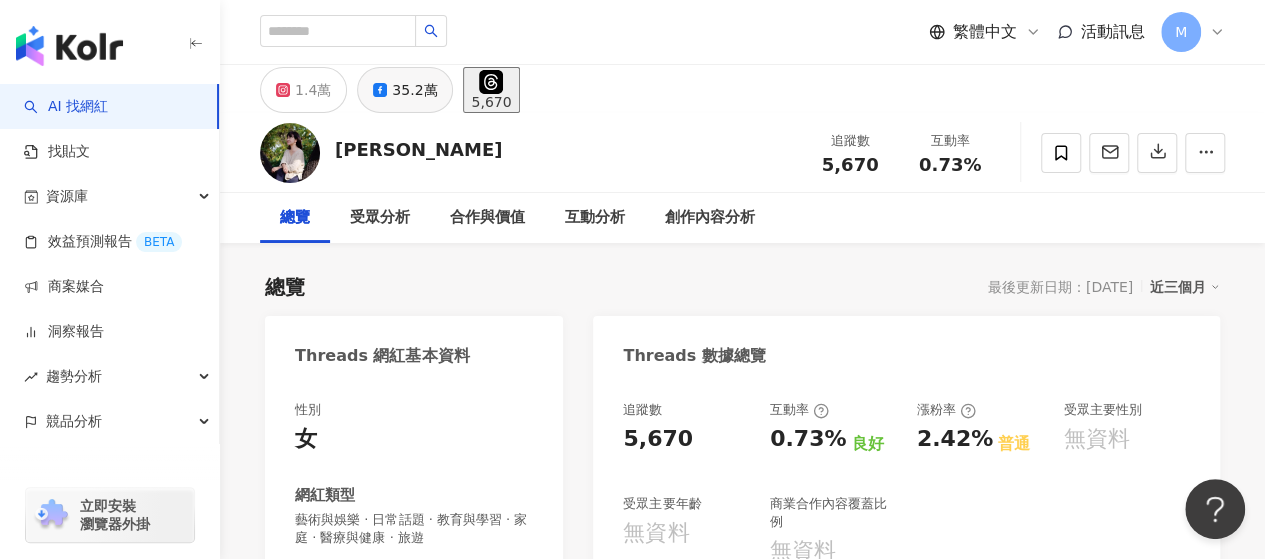
click at [373, 97] on icon at bounding box center [380, 90] width 14 height 14
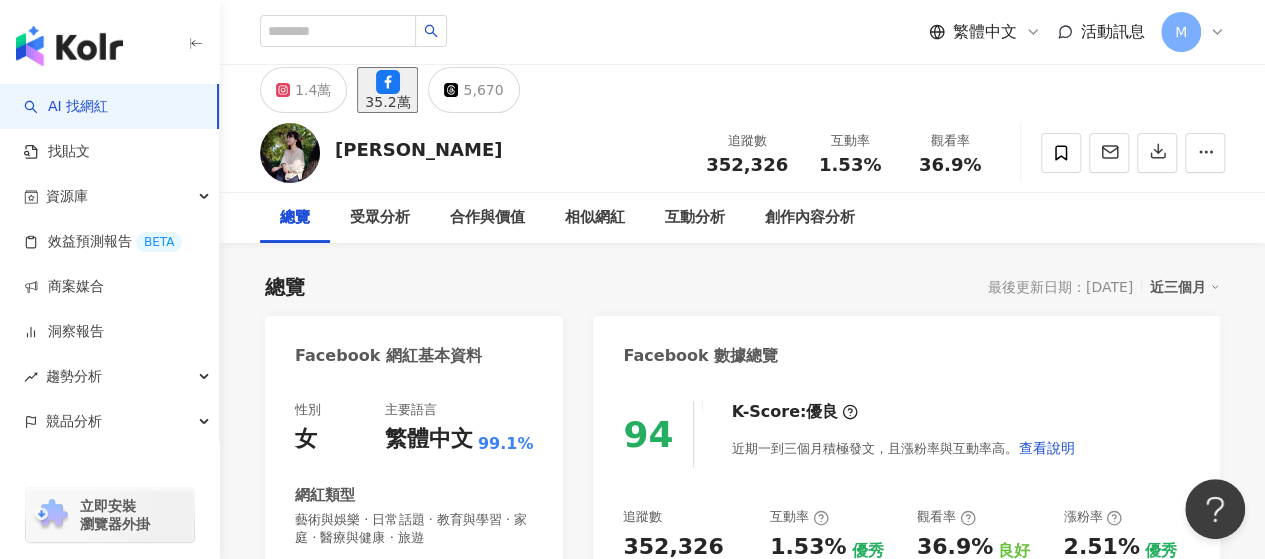
click at [381, 90] on rect at bounding box center [388, 82] width 16 height 16
click at [394, 26] on input "search" at bounding box center [338, 31] width 156 height 32
type input "***"
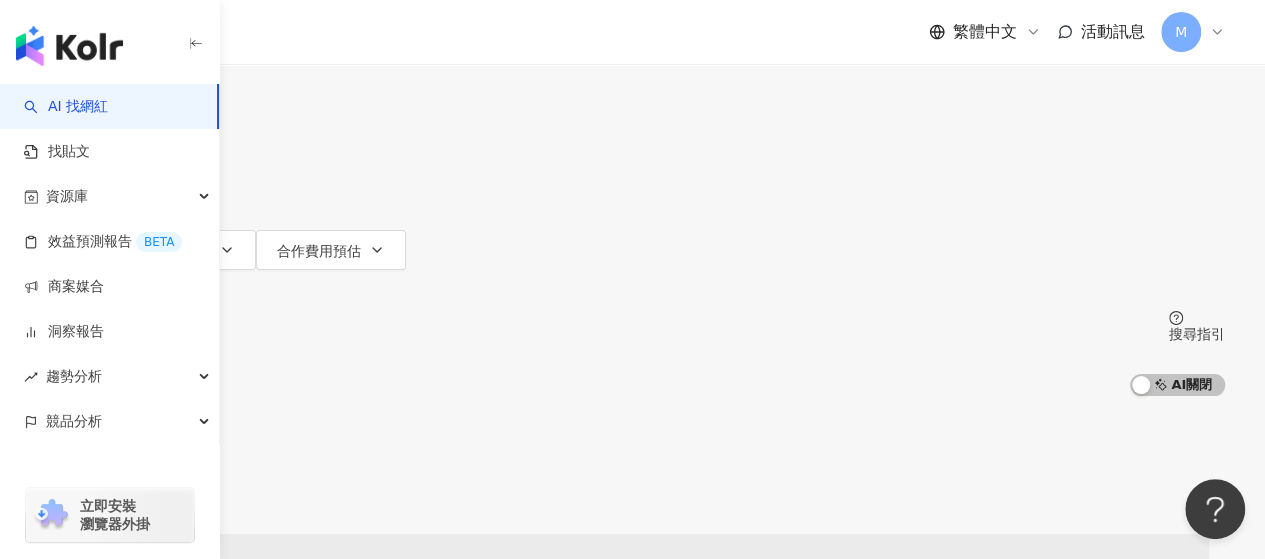
click at [331, 38] on input "***" at bounding box center [250, 19] width 162 height 38
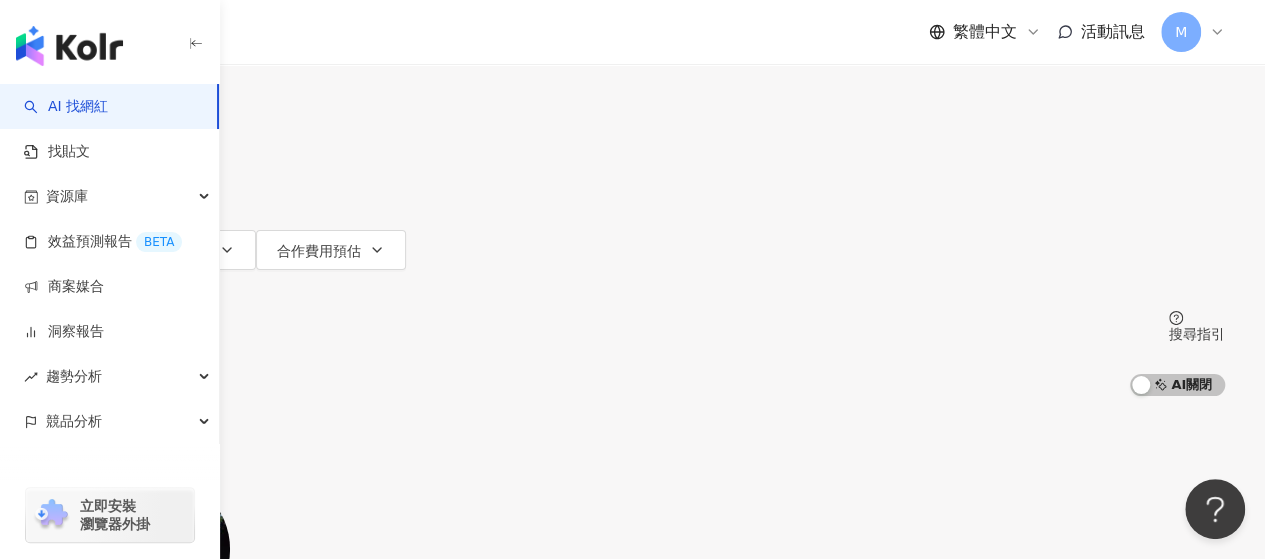
scroll to position [200, 0]
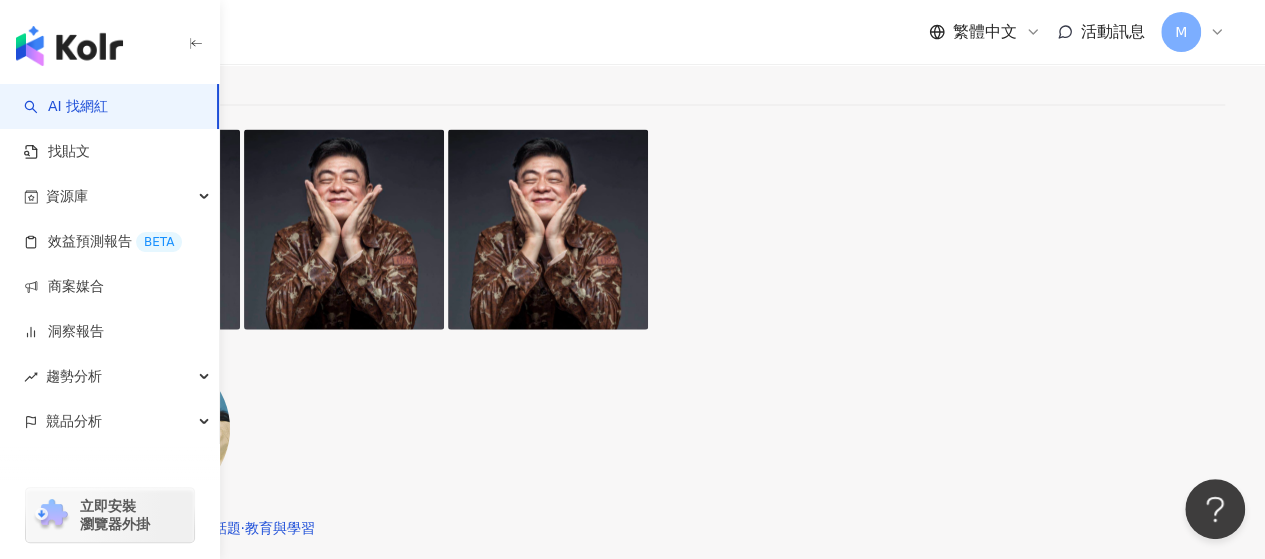
scroll to position [1800, 0]
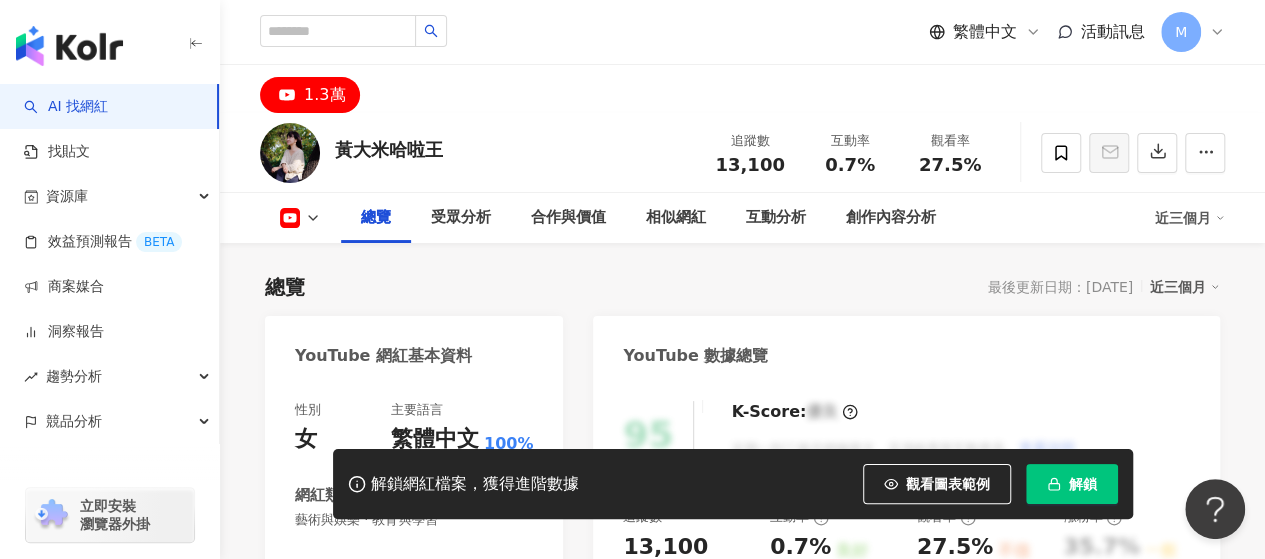
scroll to position [200, 0]
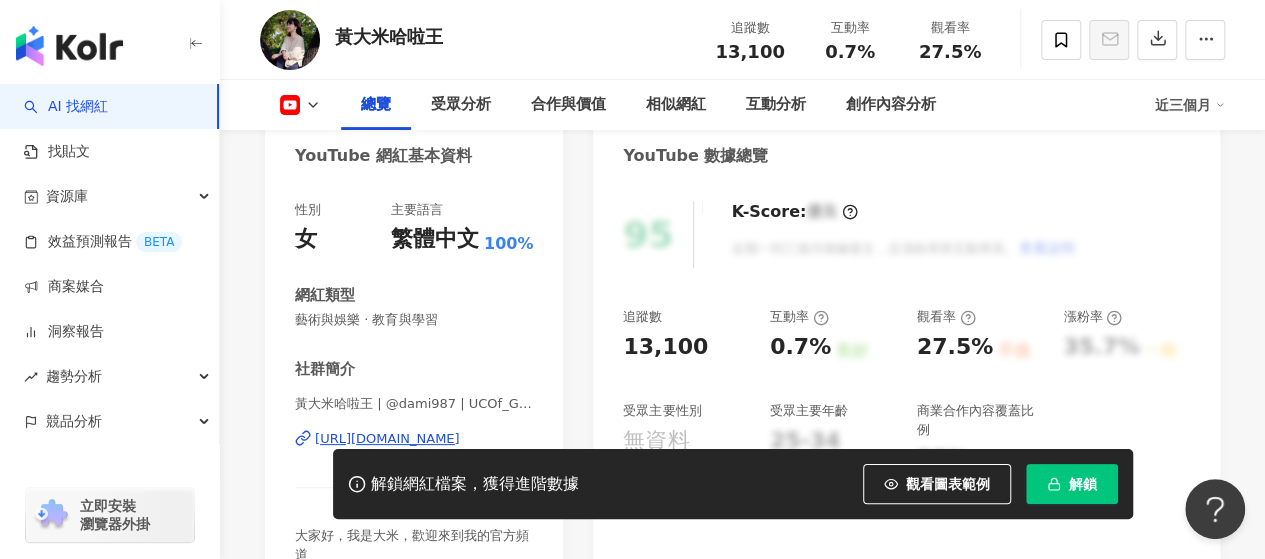
click at [1053, 479] on icon "button" at bounding box center [1054, 484] width 14 height 14
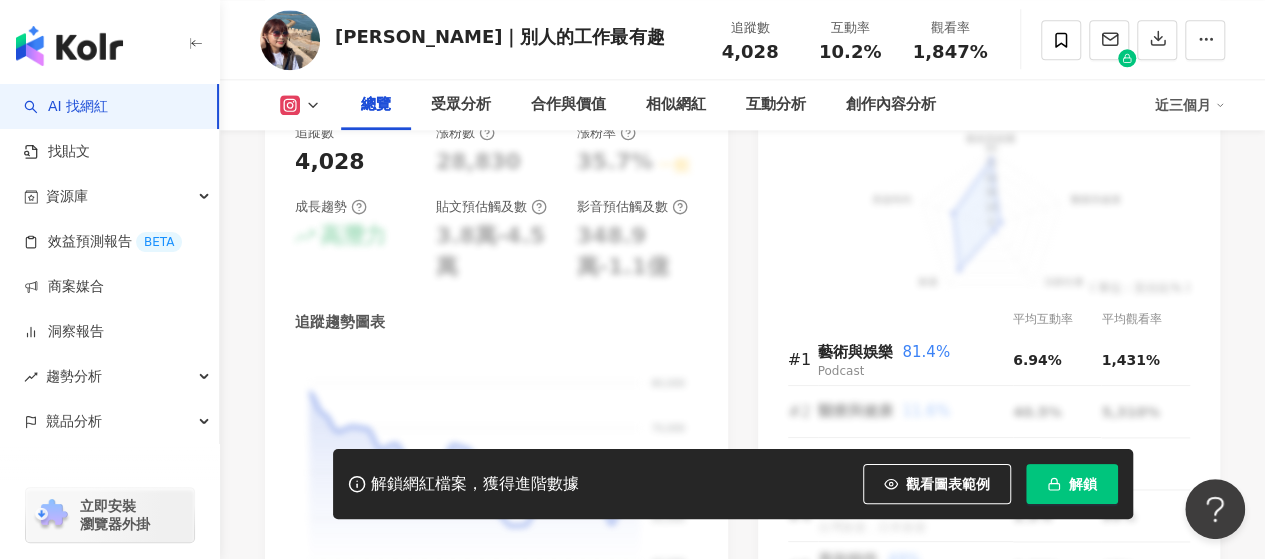
scroll to position [1100, 0]
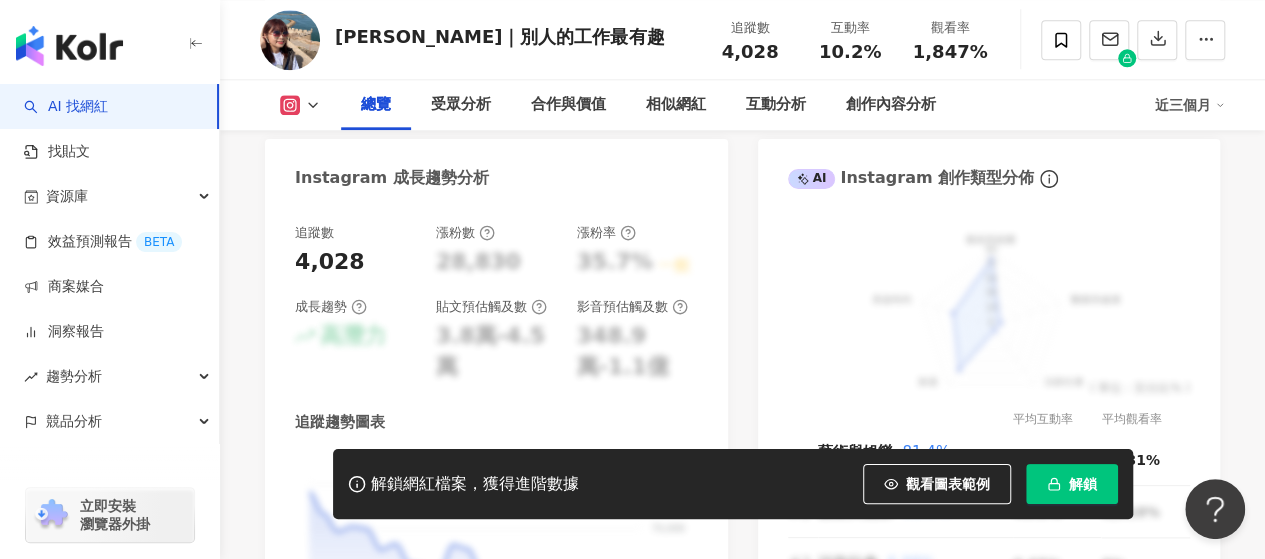
click at [553, 336] on div "3.8萬-4.5萬" at bounding box center [496, 352] width 121 height 62
click at [1066, 483] on button "解鎖" at bounding box center [1072, 484] width 92 height 40
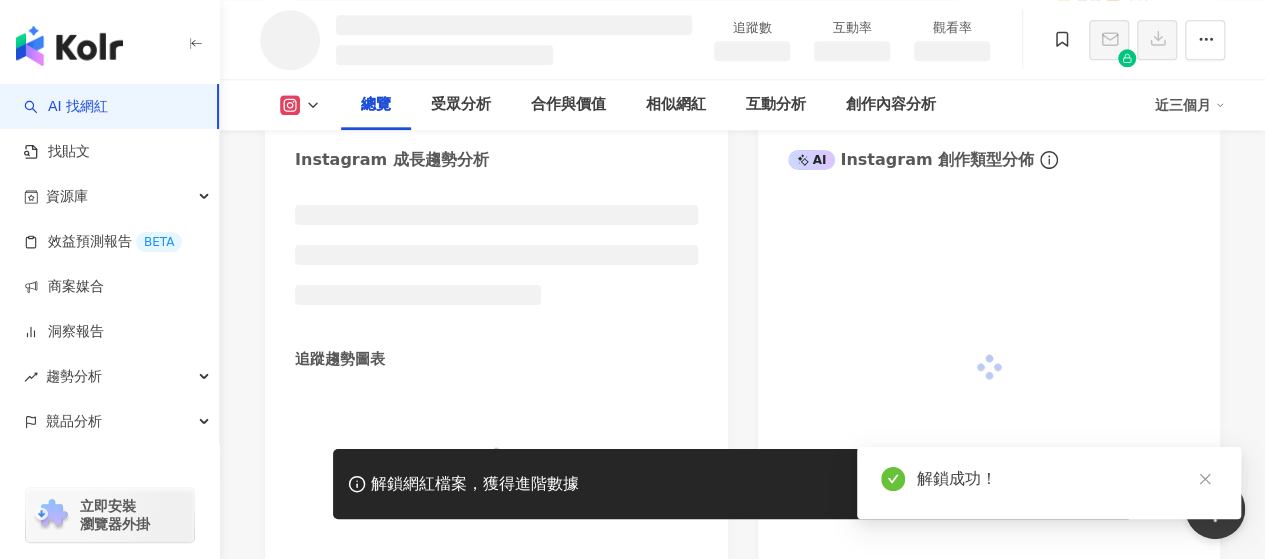
scroll to position [1074, 0]
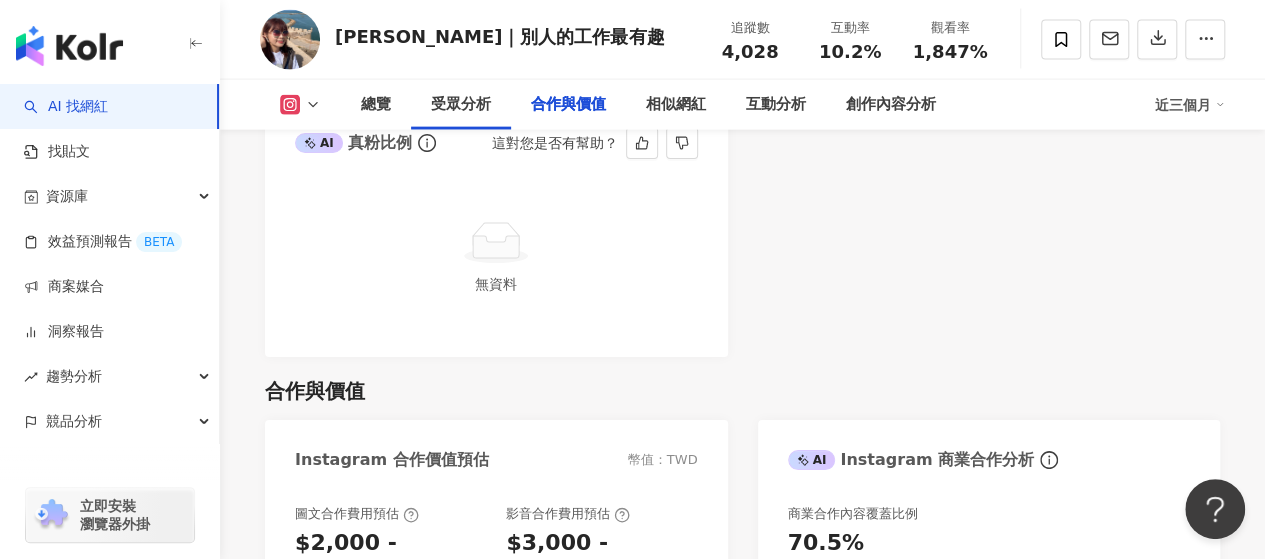
scroll to position [2772, 0]
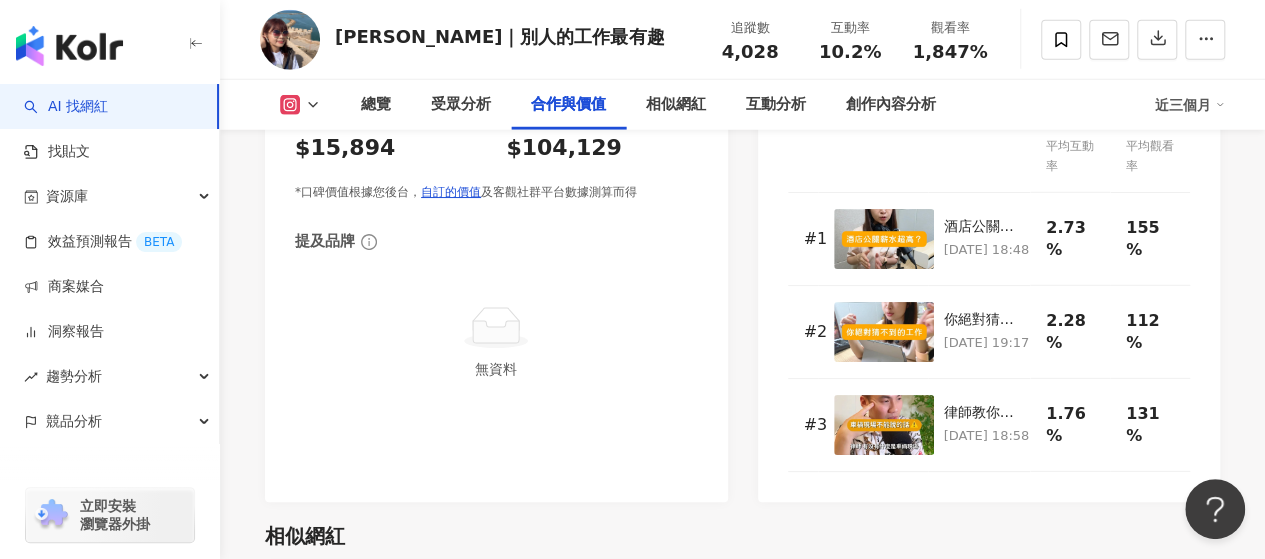
click at [311, 97] on icon at bounding box center [313, 105] width 16 height 16
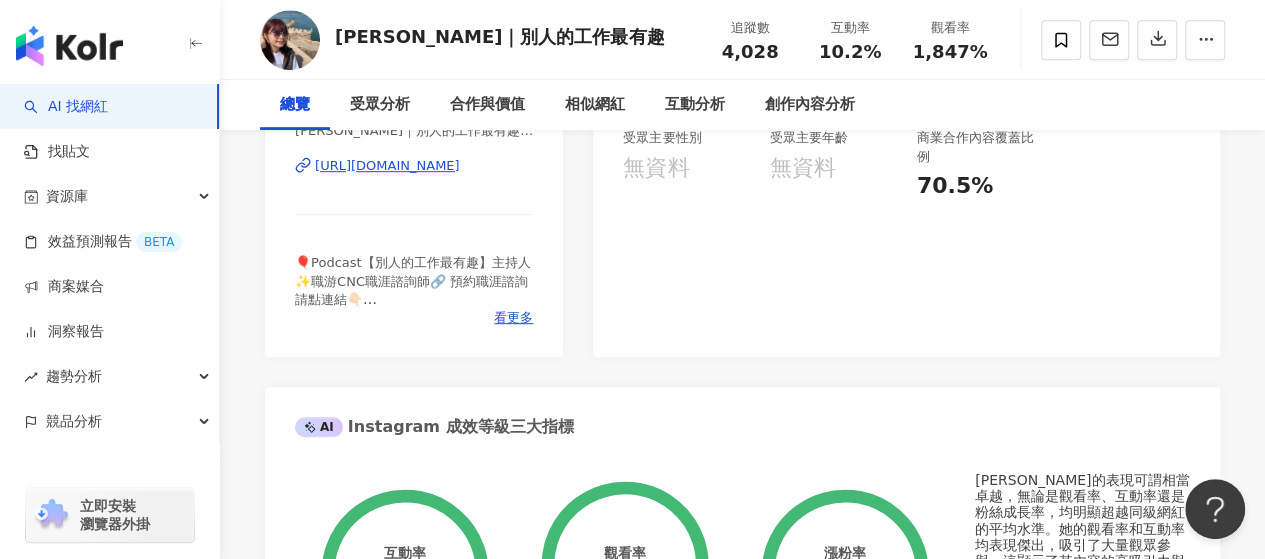
scroll to position [0, 0]
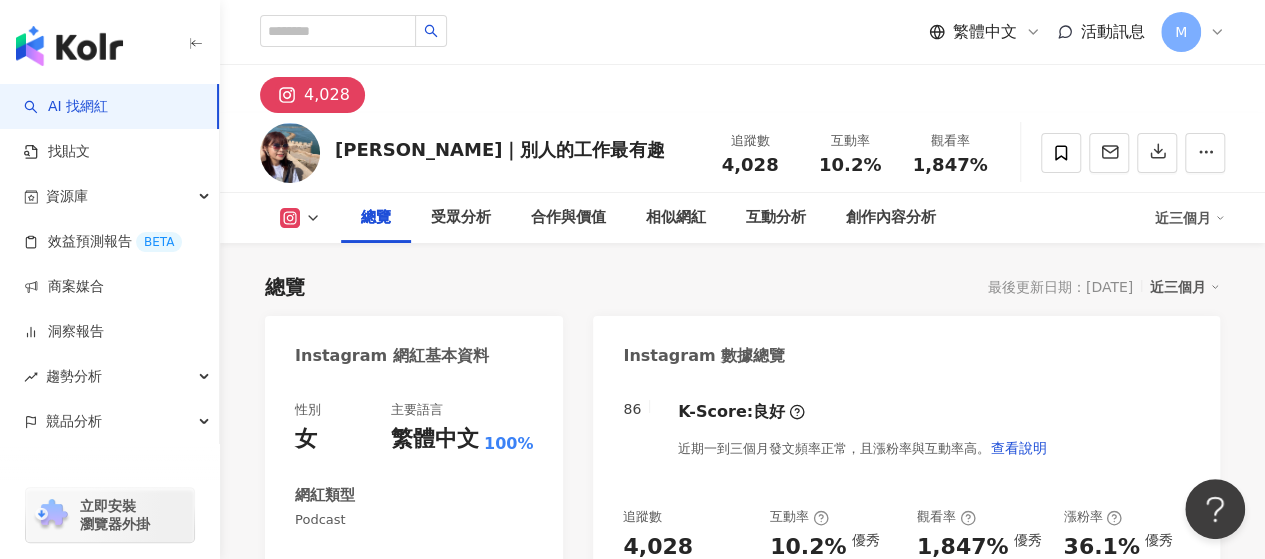
scroll to position [1044, 0]
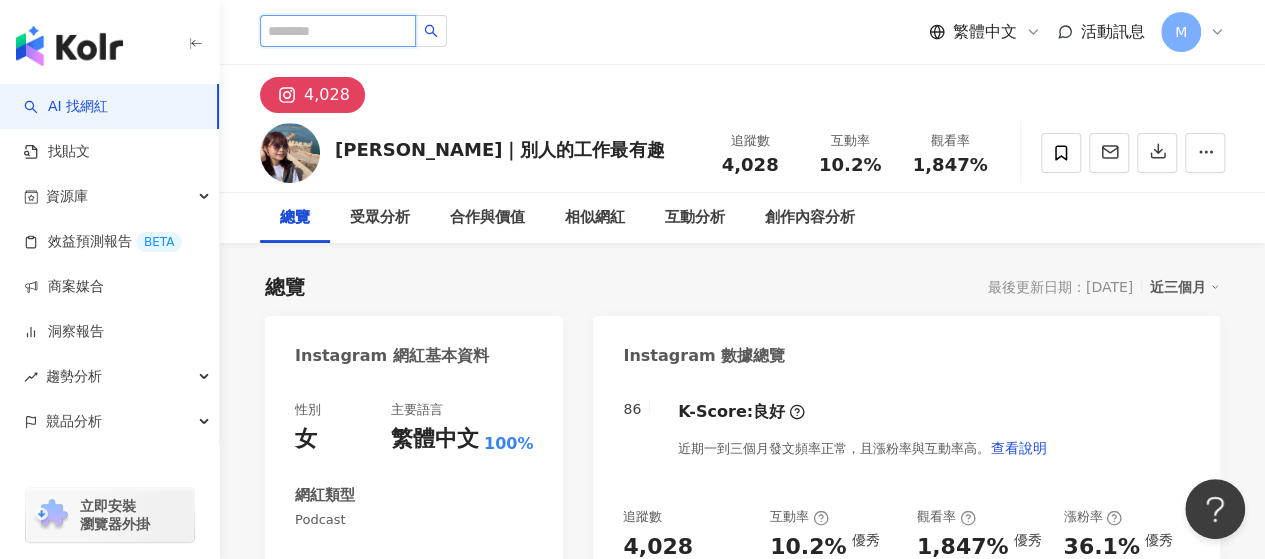
click at [359, 23] on input "search" at bounding box center [338, 31] width 156 height 32
type input "********"
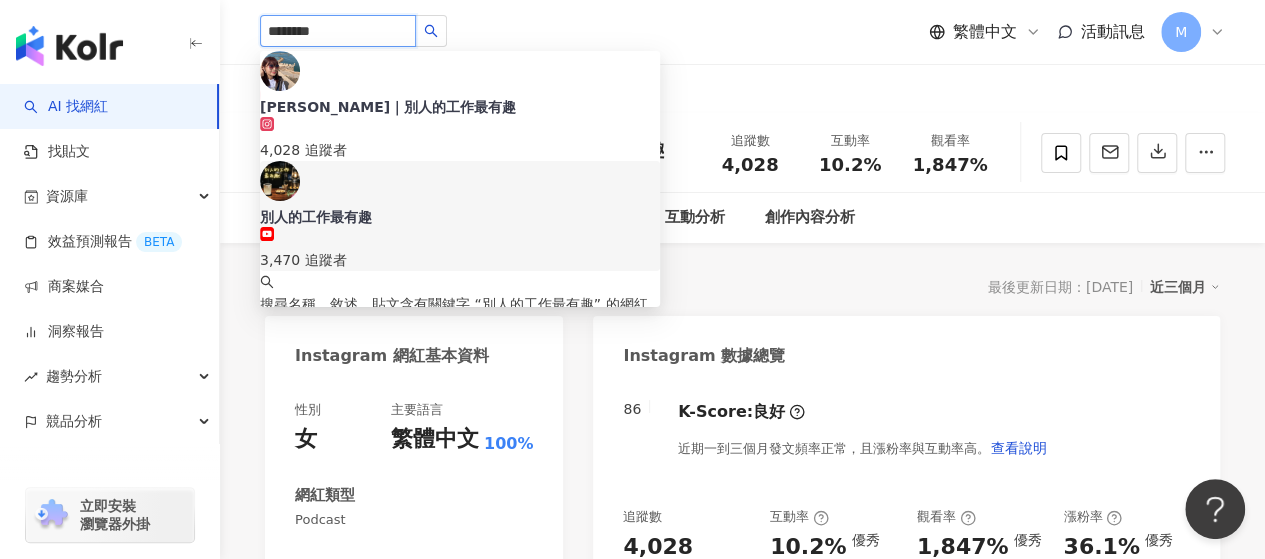
click at [388, 207] on div "別人的工作最有趣" at bounding box center [460, 217] width 400 height 20
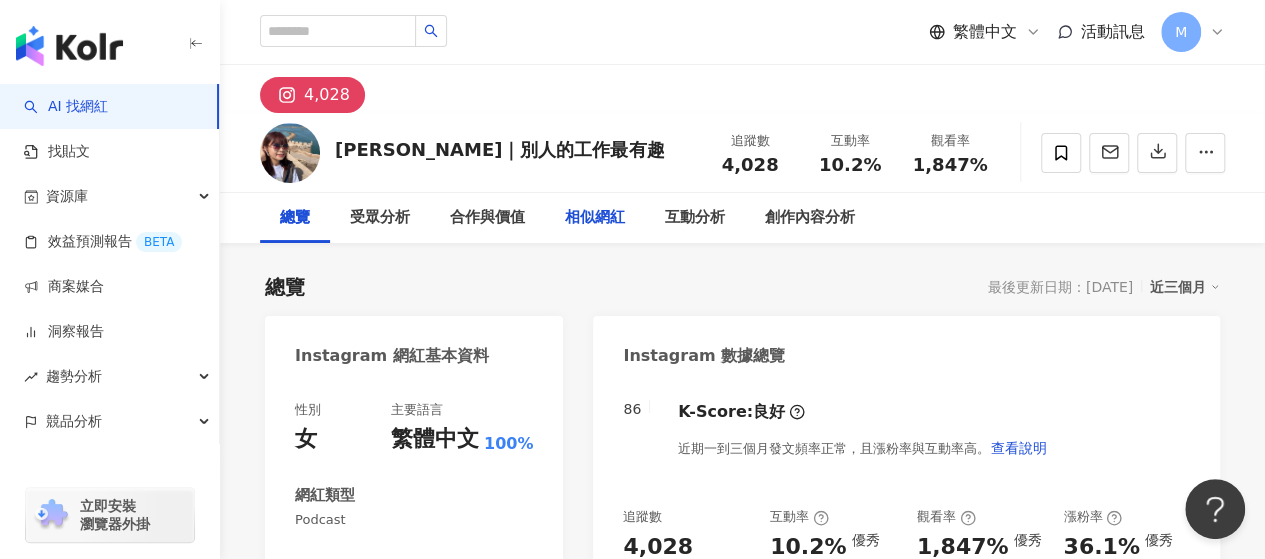
click at [572, 206] on div "相似網紅" at bounding box center [595, 218] width 60 height 24
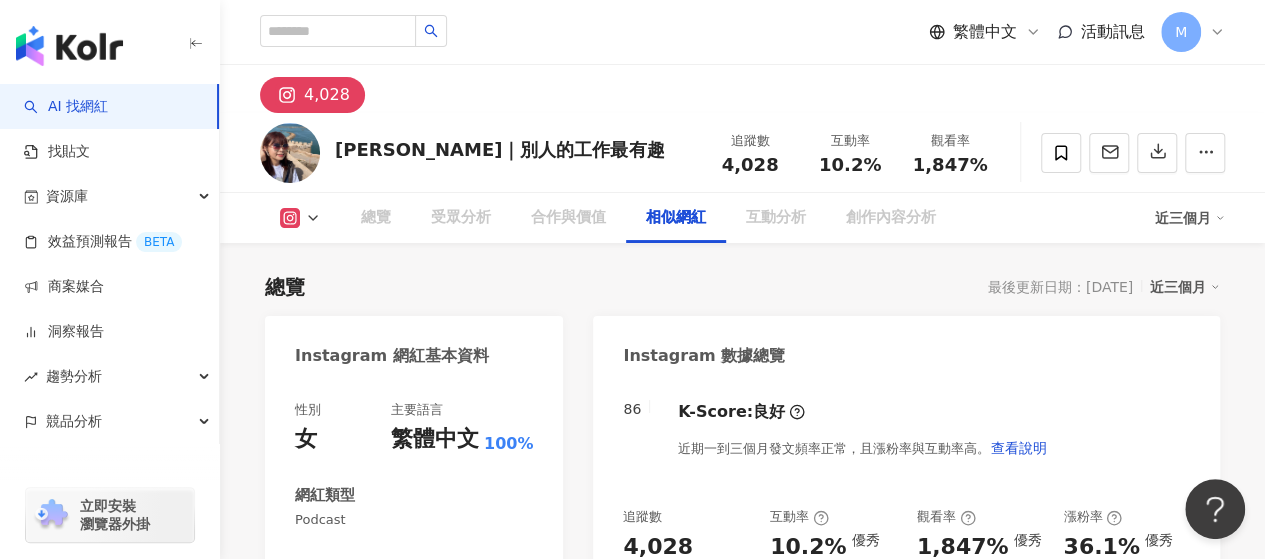
scroll to position [3112, 0]
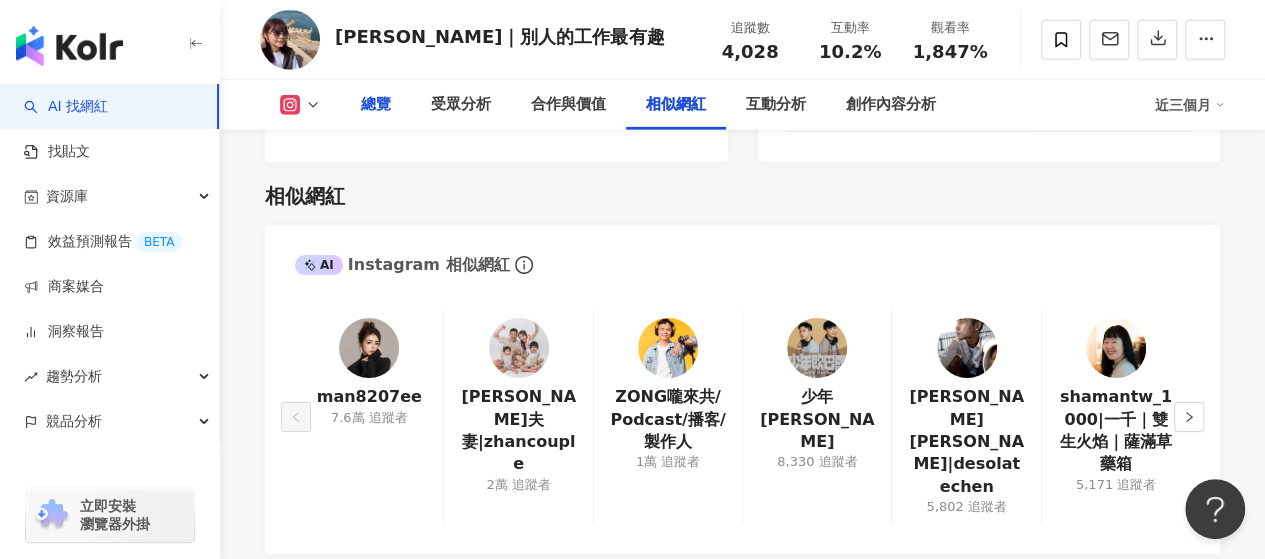
click at [382, 103] on div "總覽" at bounding box center [376, 105] width 30 height 24
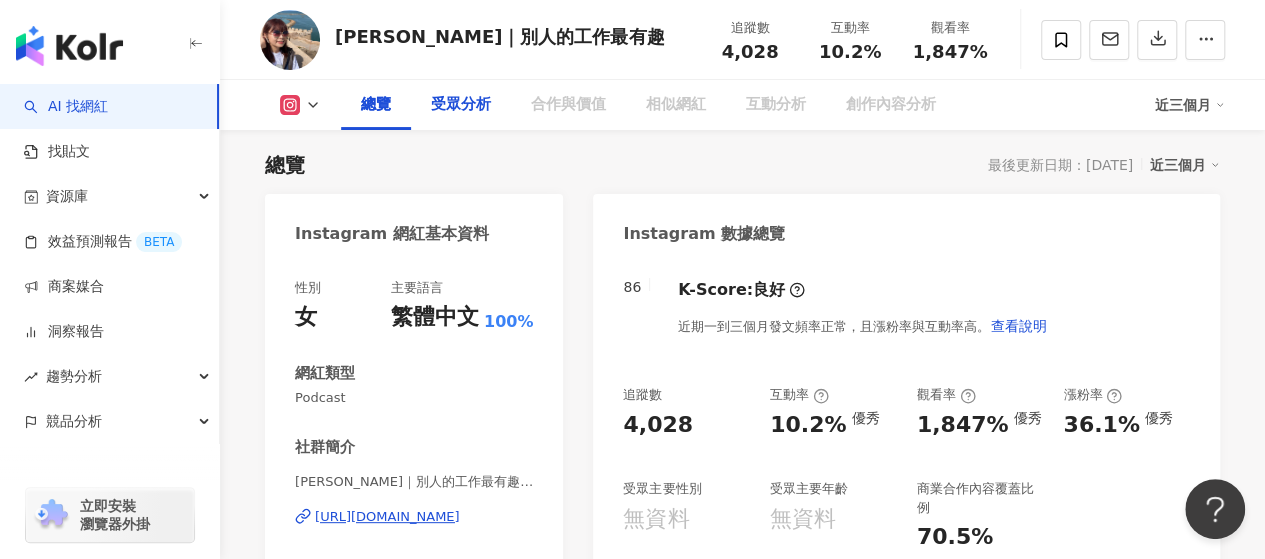
click at [487, 119] on div "受眾分析" at bounding box center [461, 105] width 100 height 50
click at [453, 101] on div "受眾分析" at bounding box center [461, 105] width 60 height 24
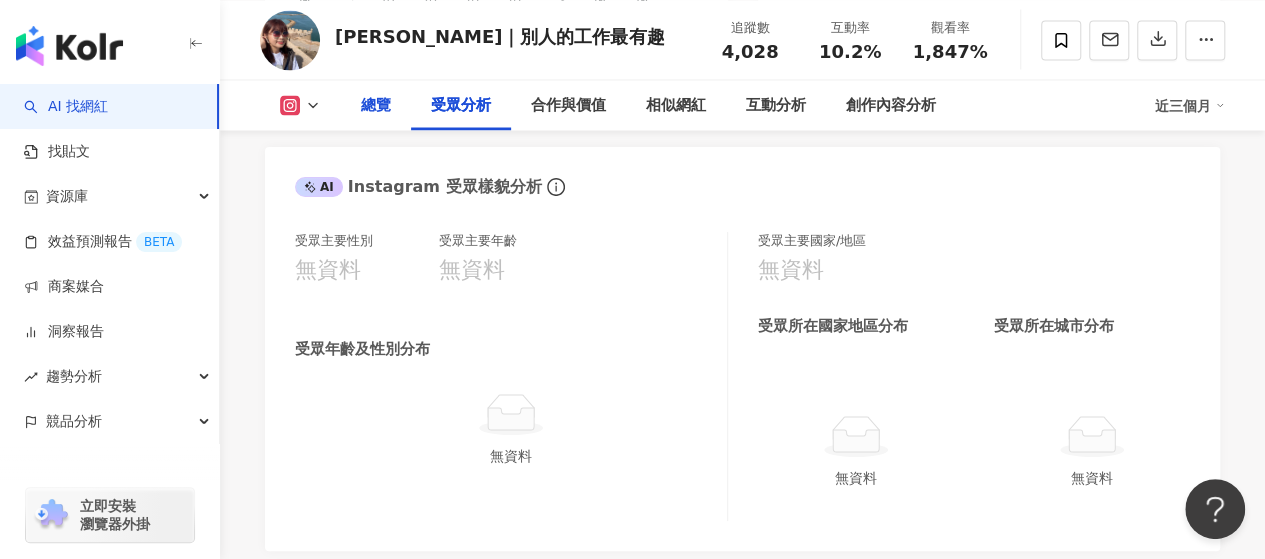
click at [390, 104] on div "總覽" at bounding box center [376, 105] width 30 height 24
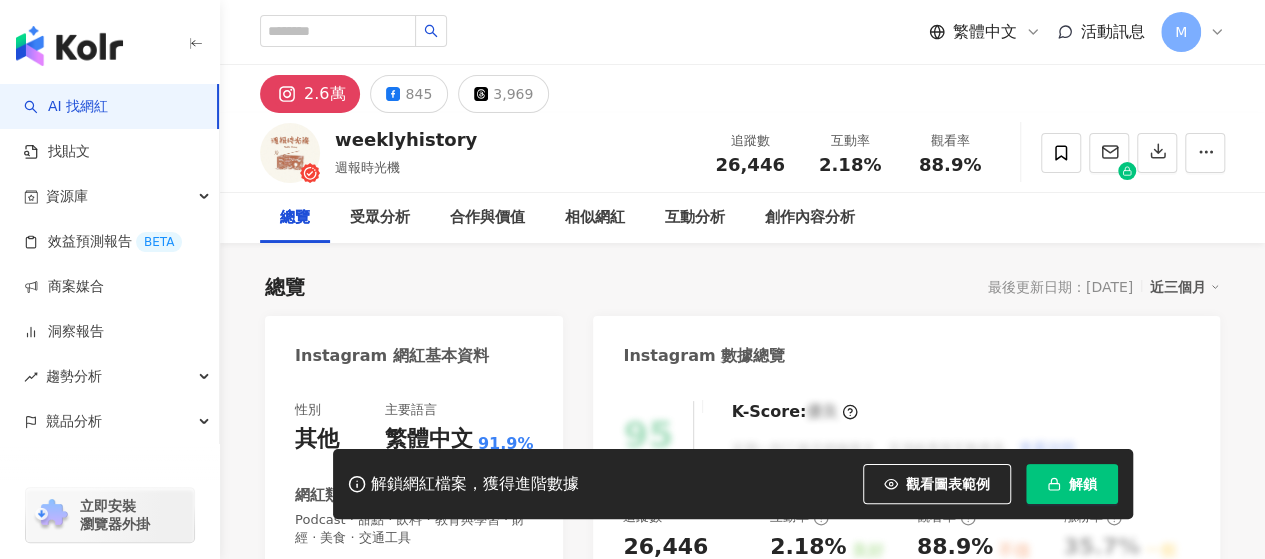
click at [1060, 477] on button "解鎖" at bounding box center [1072, 484] width 92 height 40
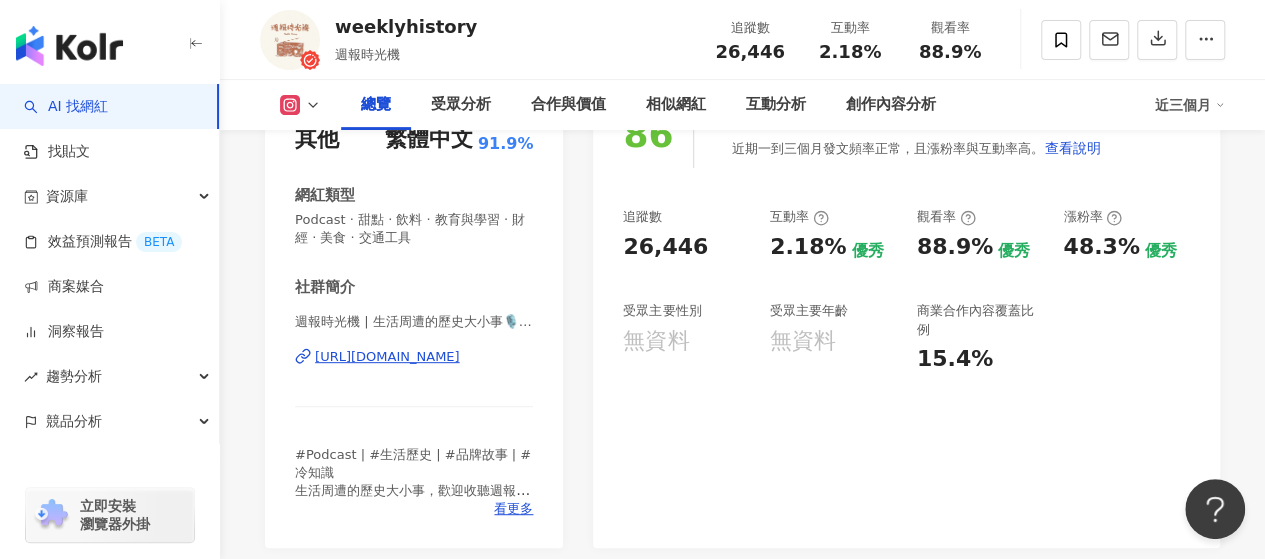
scroll to position [500, 0]
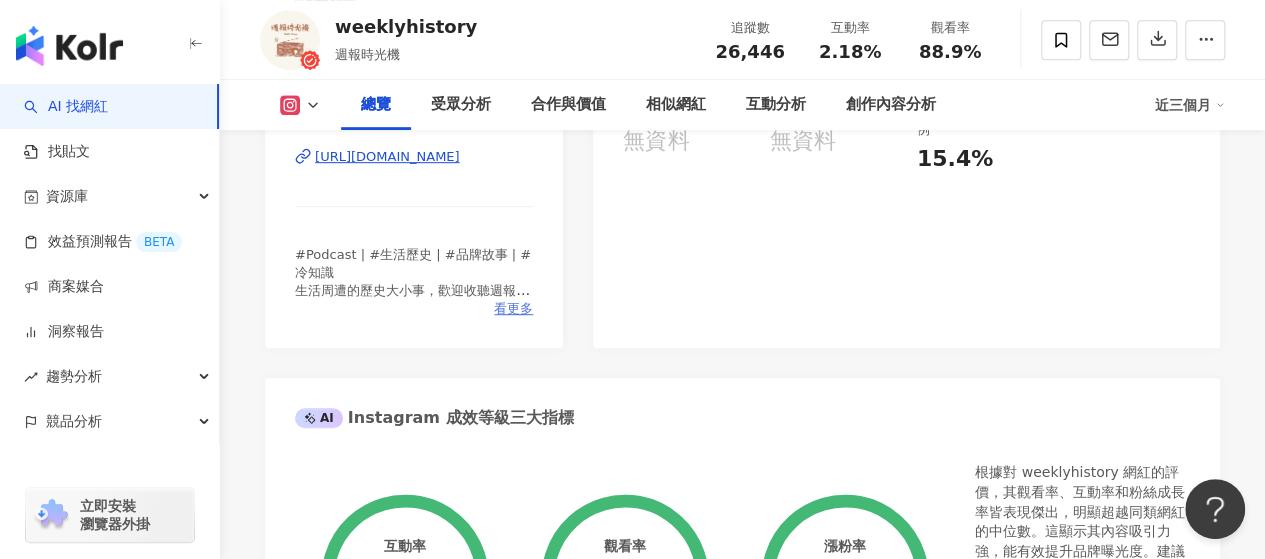
click at [522, 307] on span "看更多" at bounding box center [513, 309] width 39 height 18
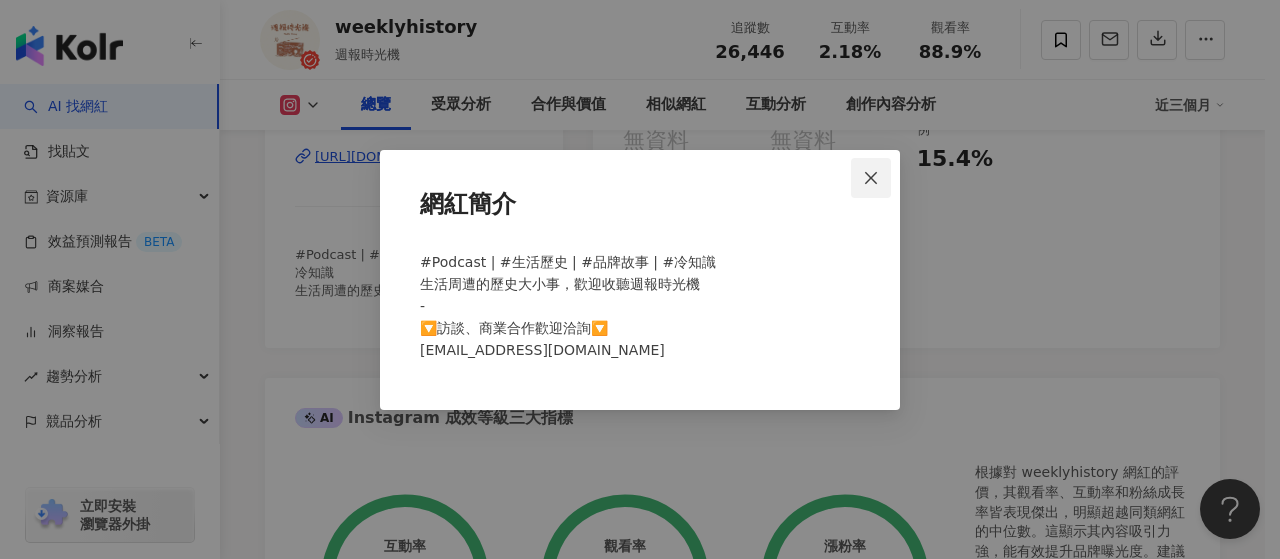
click at [872, 181] on icon "close" at bounding box center [871, 178] width 16 height 16
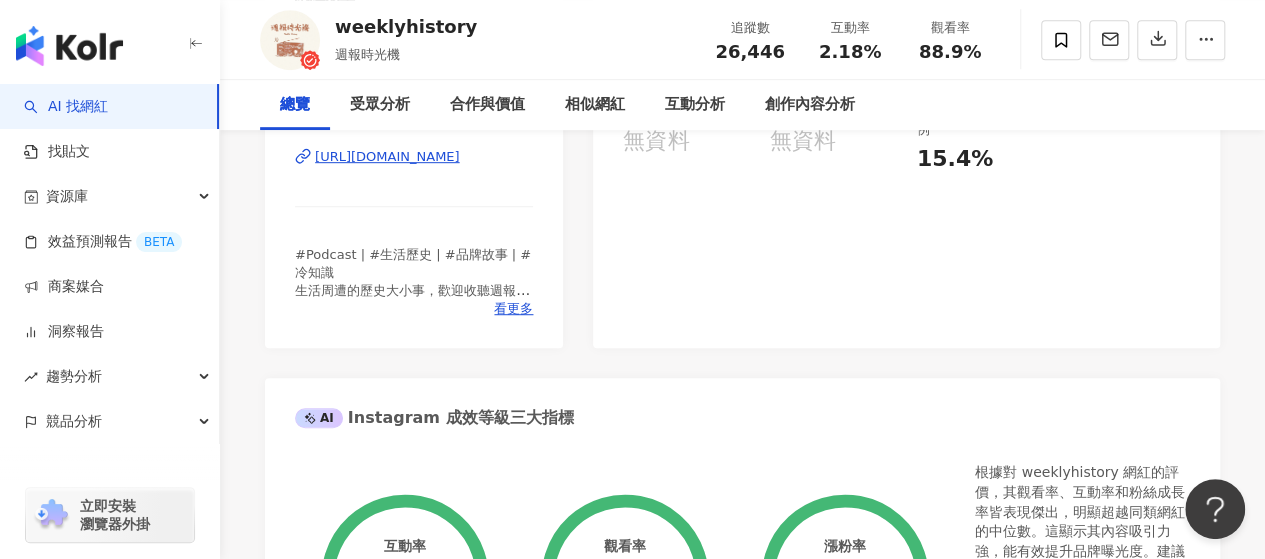
scroll to position [0, 0]
